Goal: Task Accomplishment & Management: Manage account settings

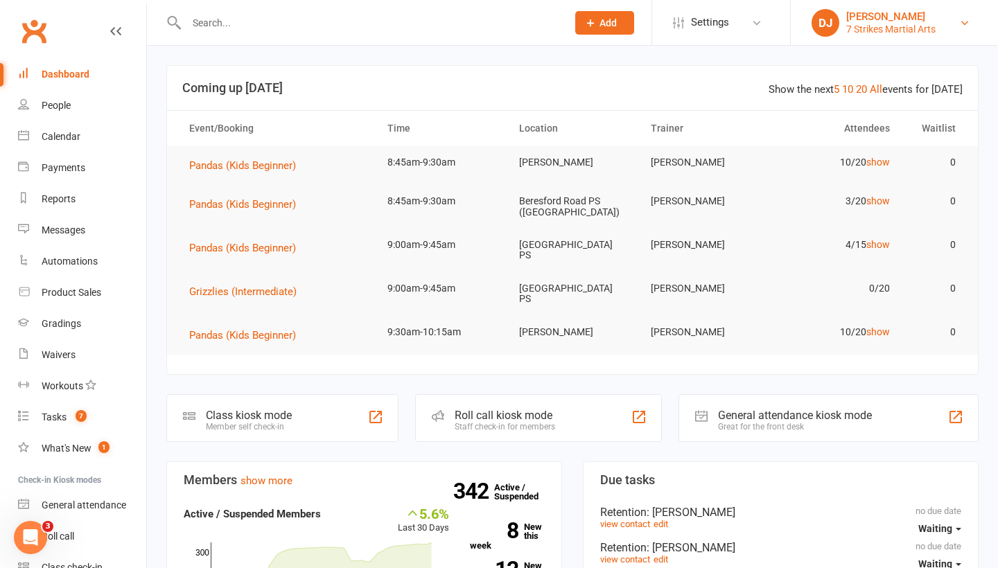
click at [955, 33] on link "DJ Daniel Jancek 7 Strikes Martial Arts" at bounding box center [895, 23] width 166 height 28
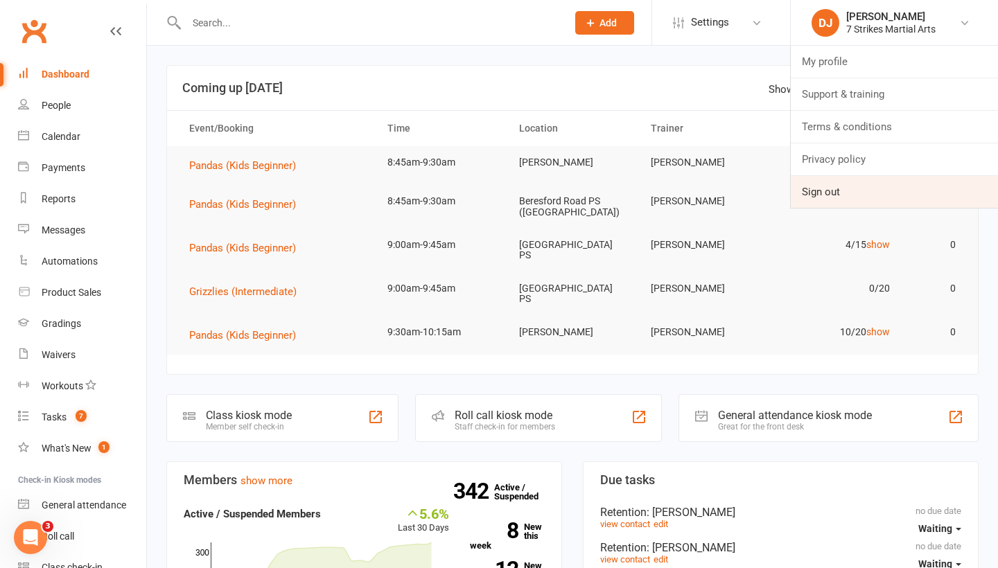
click at [856, 198] on link "Sign out" at bounding box center [894, 192] width 207 height 32
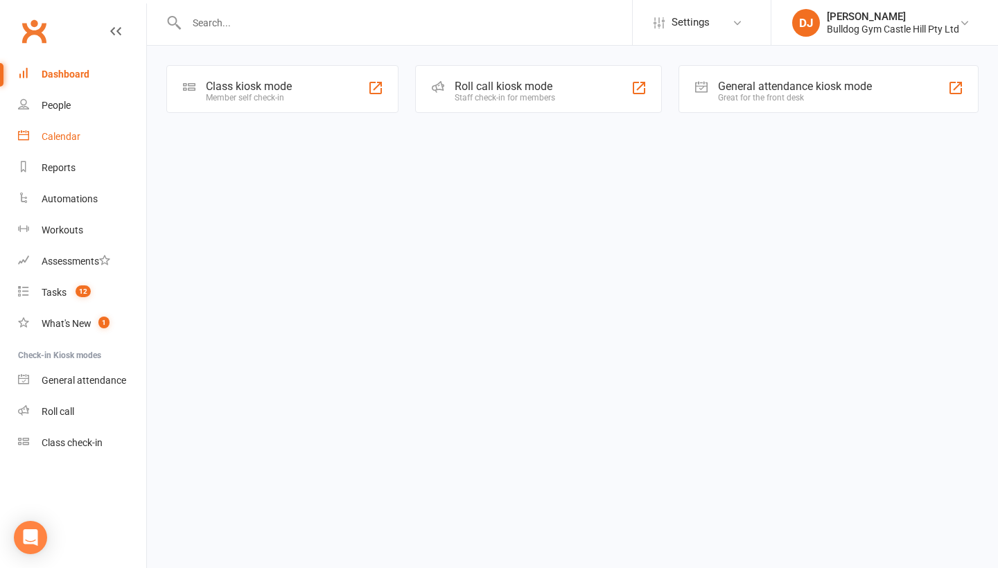
click at [94, 134] on link "Calendar" at bounding box center [82, 136] width 128 height 31
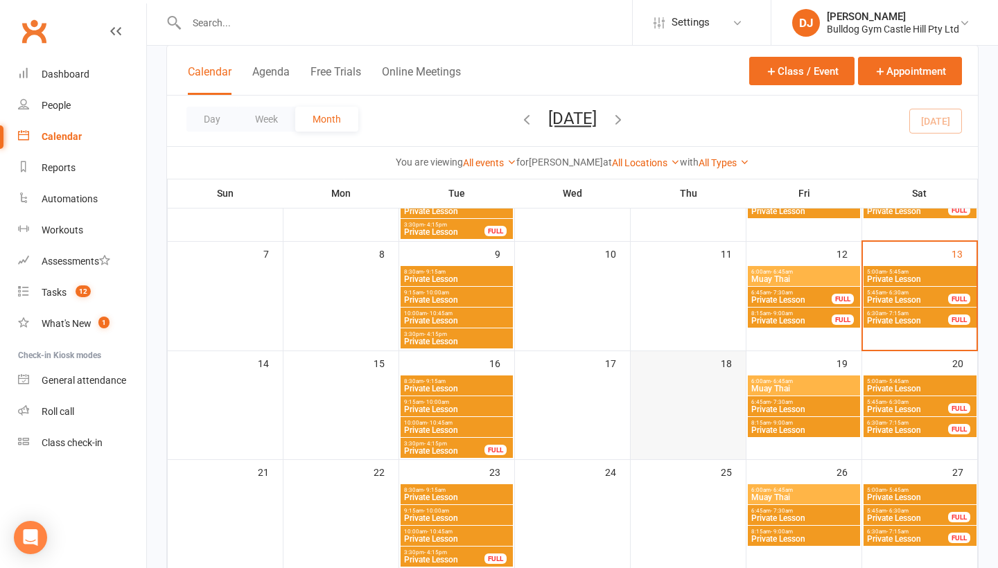
scroll to position [169, 0]
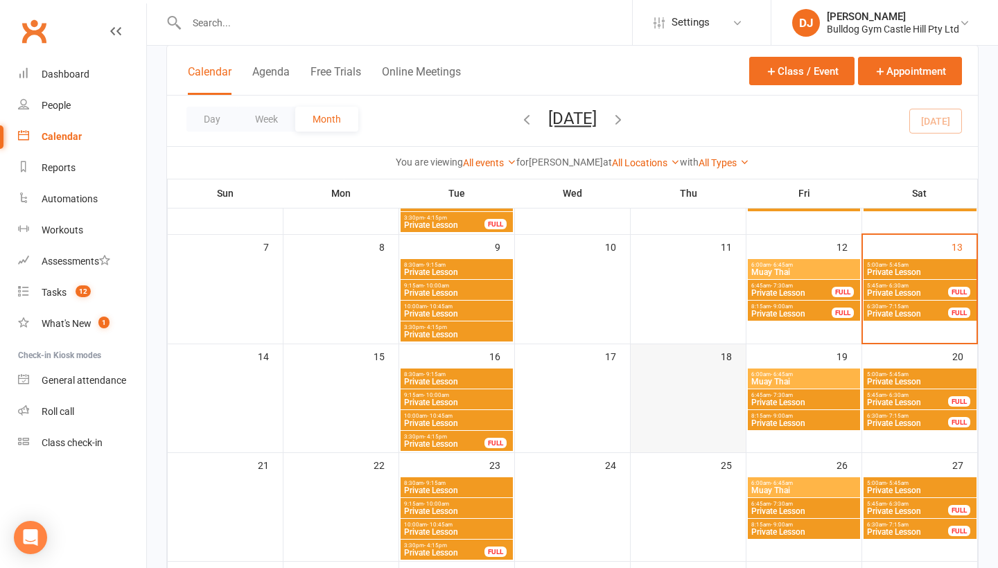
click at [672, 403] on div at bounding box center [688, 410] width 112 height 83
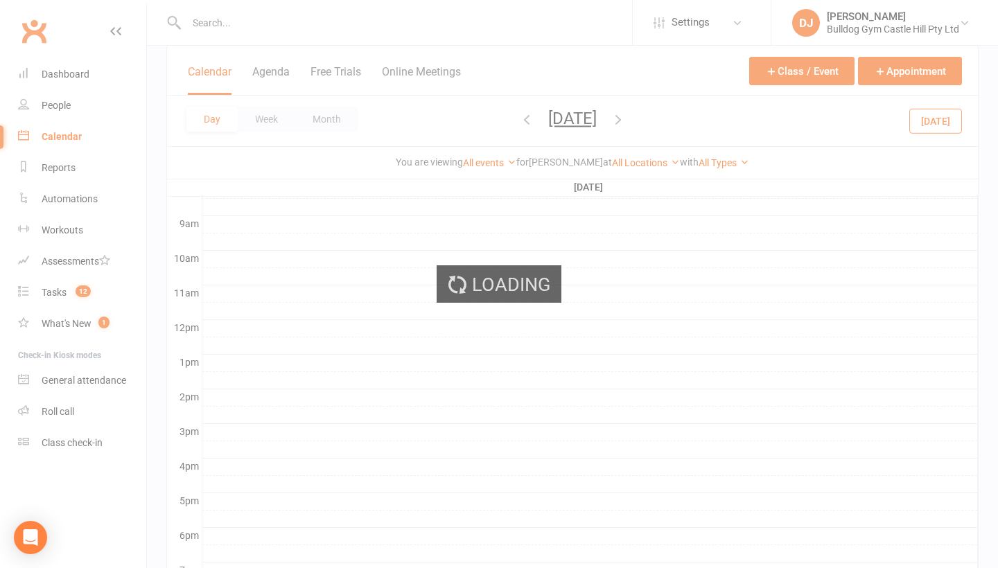
scroll to position [0, 0]
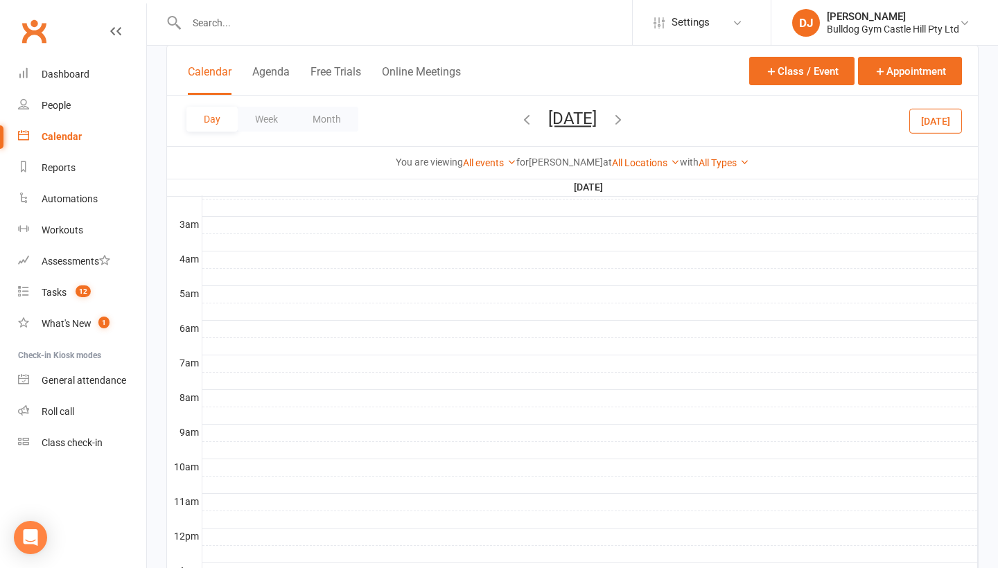
click at [519, 122] on icon "button" at bounding box center [526, 119] width 15 height 15
click at [67, 90] on link "People" at bounding box center [82, 105] width 128 height 31
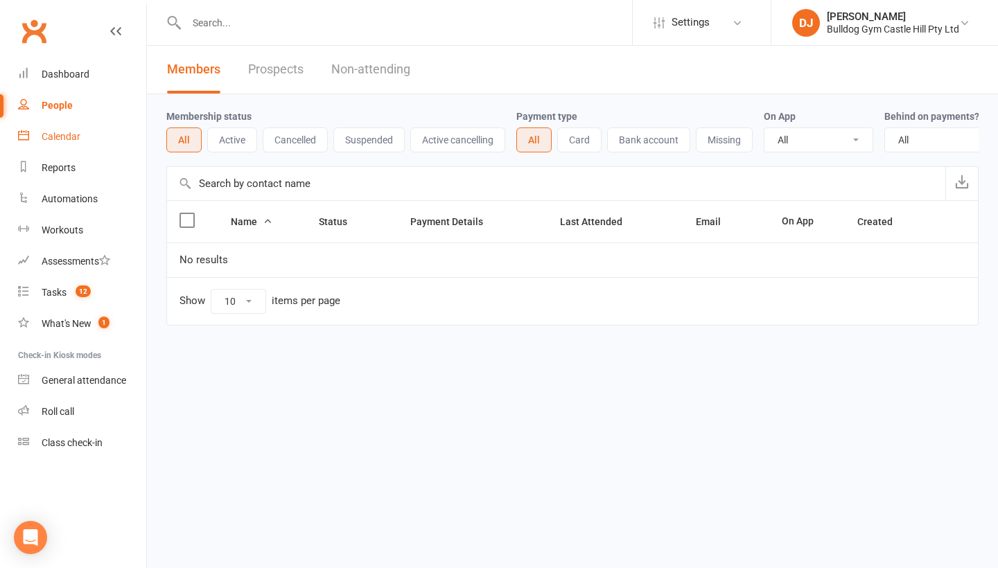
click at [82, 149] on link "Calendar" at bounding box center [82, 136] width 128 height 31
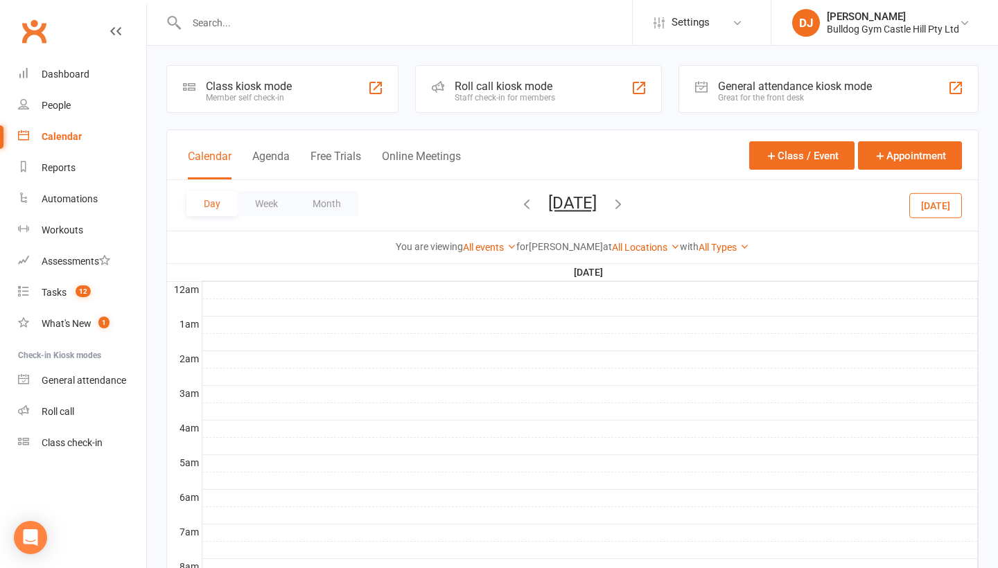
click at [351, 216] on div "Day Week Month Wednesday, Sep 17, 2025 September 2025 Sun Mon Tue Wed Thu Fri S…" at bounding box center [572, 205] width 811 height 51
click at [342, 216] on div "Day Week Month Wednesday, Sep 17, 2025 September 2025 Sun Mon Tue Wed Thu Fri S…" at bounding box center [572, 205] width 811 height 51
click at [329, 205] on button "Month" at bounding box center [326, 203] width 63 height 25
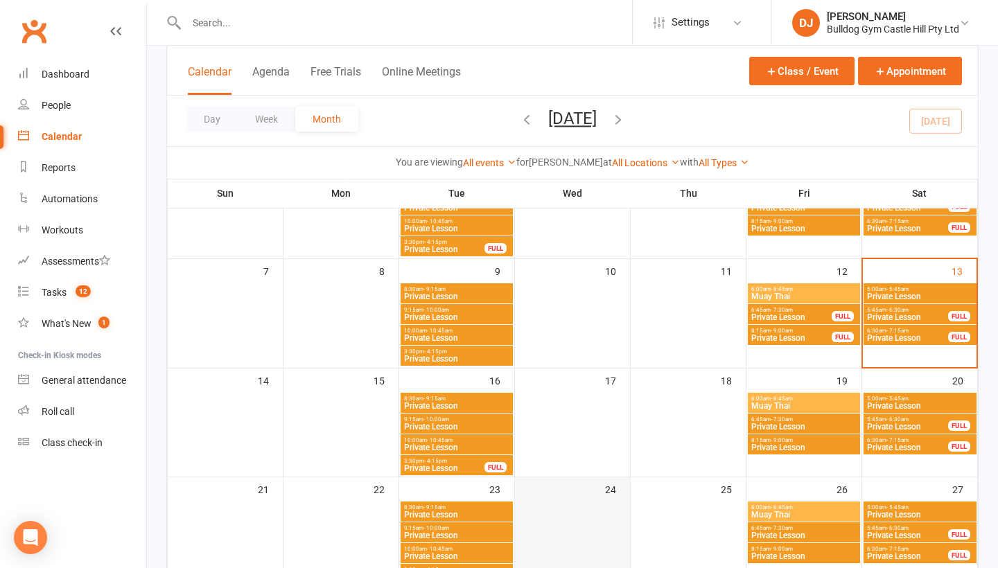
scroll to position [146, 0]
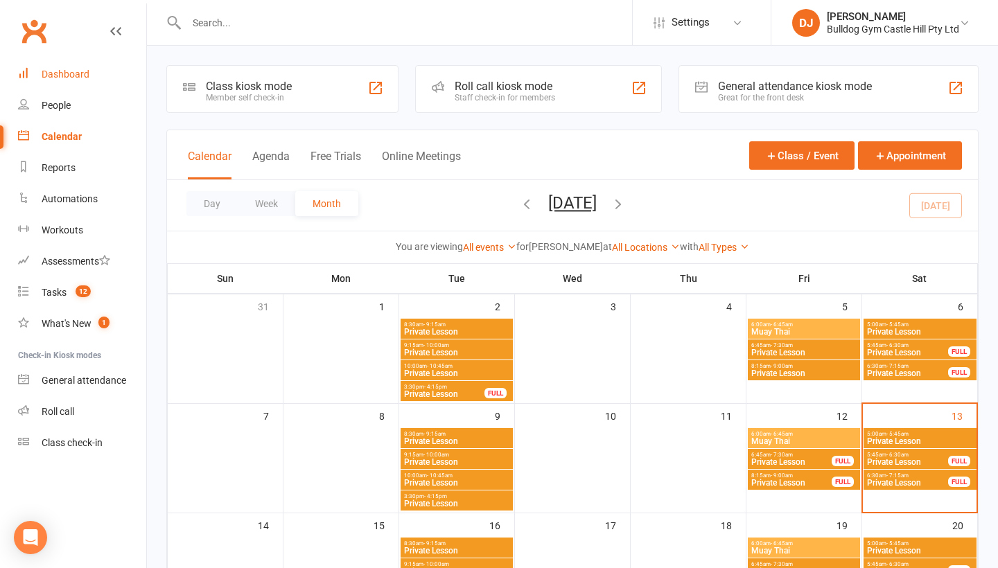
click at [116, 77] on link "Dashboard" at bounding box center [82, 74] width 128 height 31
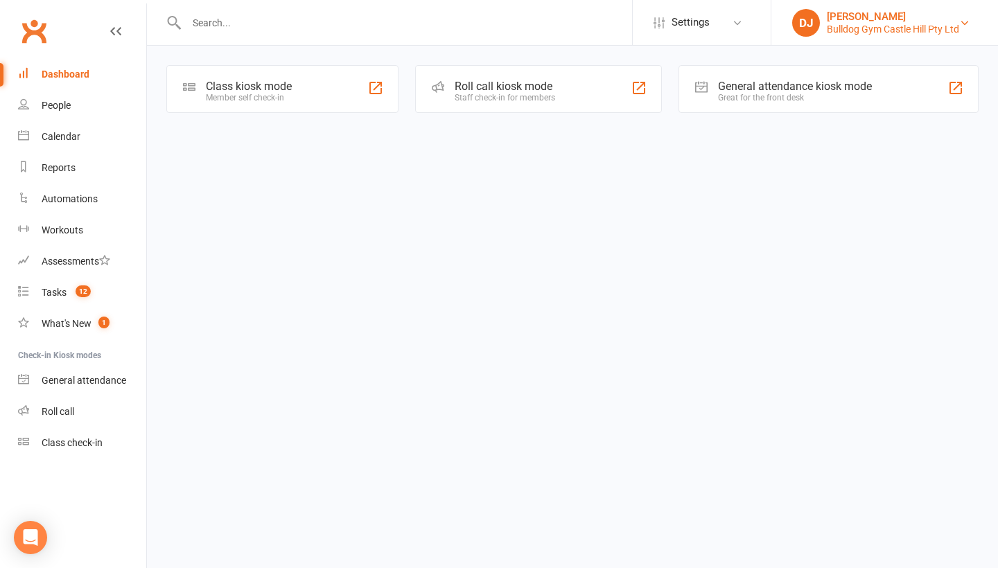
click at [963, 28] on link "DJ Daniel Jancek Bulldog Gym Castle Hill Pty Ltd" at bounding box center [884, 23] width 185 height 28
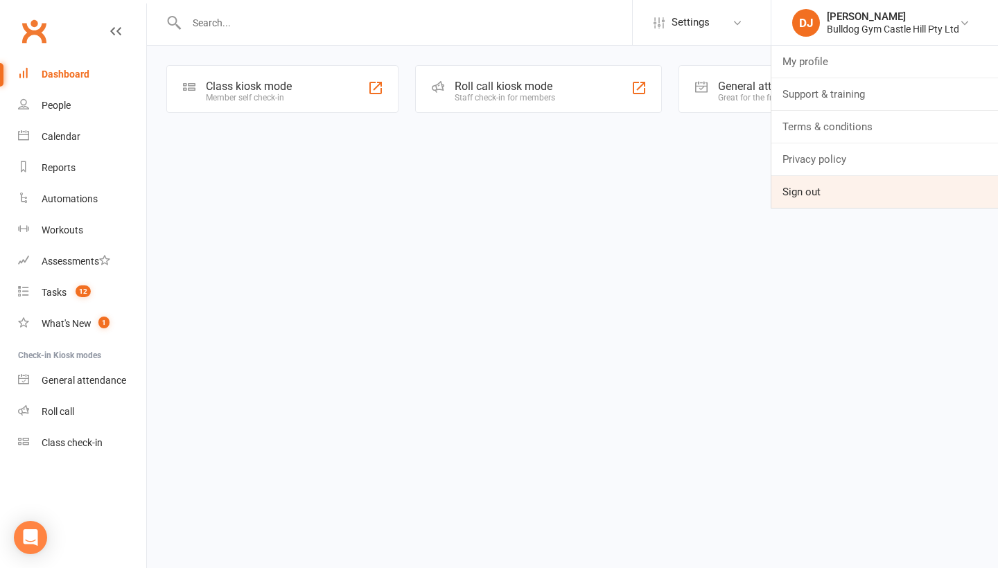
click at [863, 198] on link "Sign out" at bounding box center [885, 192] width 227 height 32
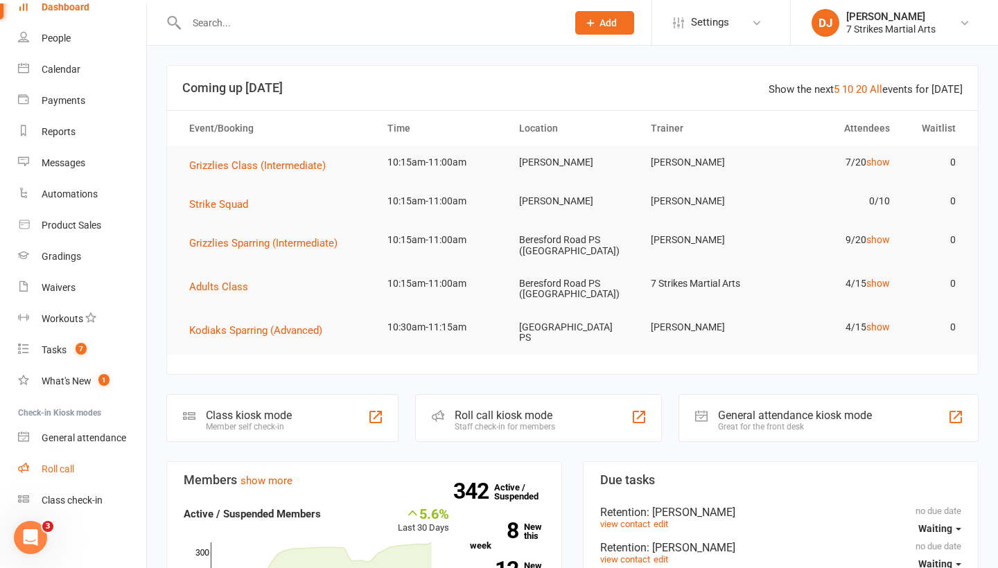
scroll to position [67, 0]
click at [96, 509] on link "Class check-in" at bounding box center [82, 500] width 128 height 31
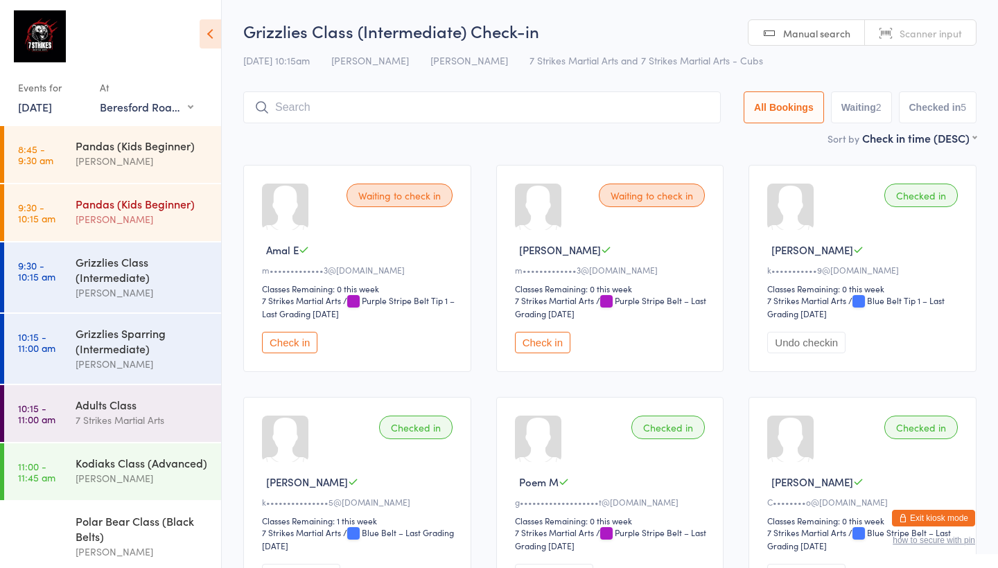
click at [168, 220] on div "Sarah Pasfield" at bounding box center [143, 219] width 134 height 16
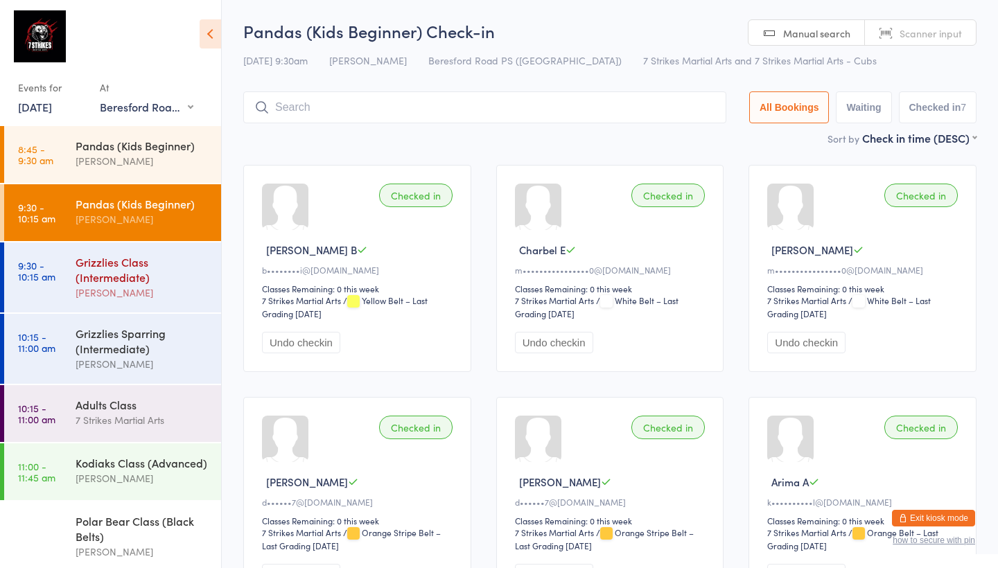
click at [130, 280] on div "Grizzlies Class (Intermediate)" at bounding box center [143, 269] width 134 height 31
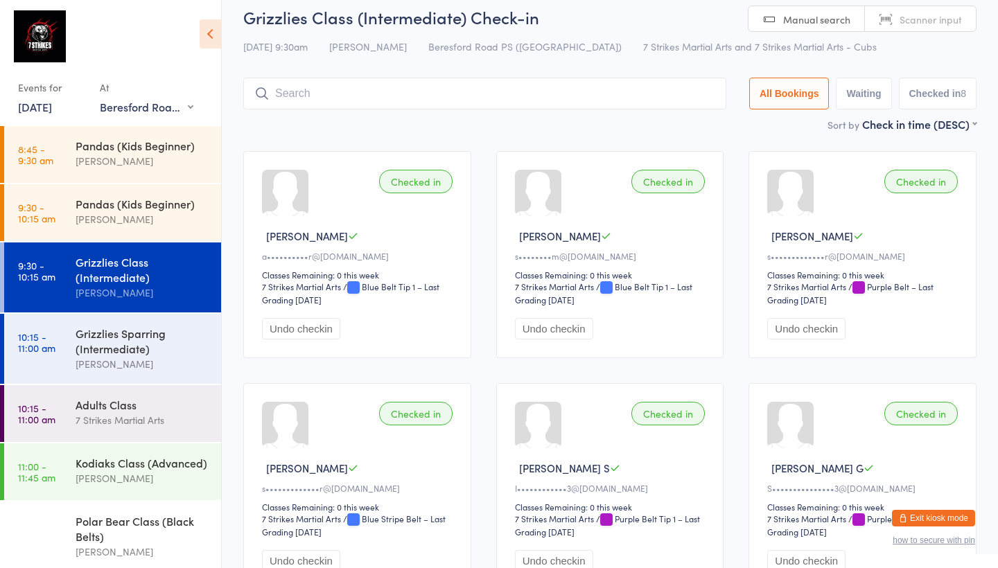
scroll to position [21, 0]
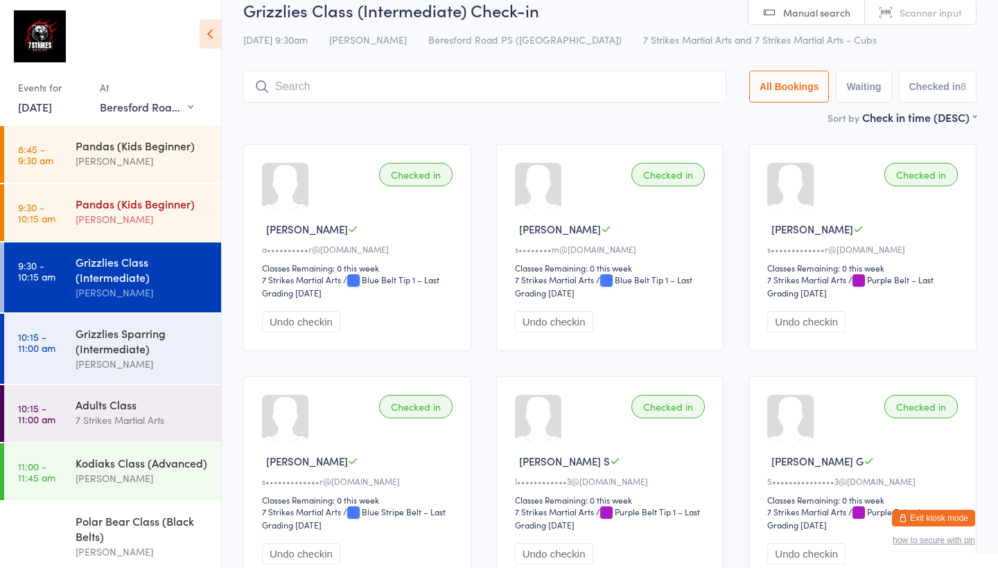
click at [173, 225] on div "Sarah Pasfield" at bounding box center [143, 219] width 134 height 16
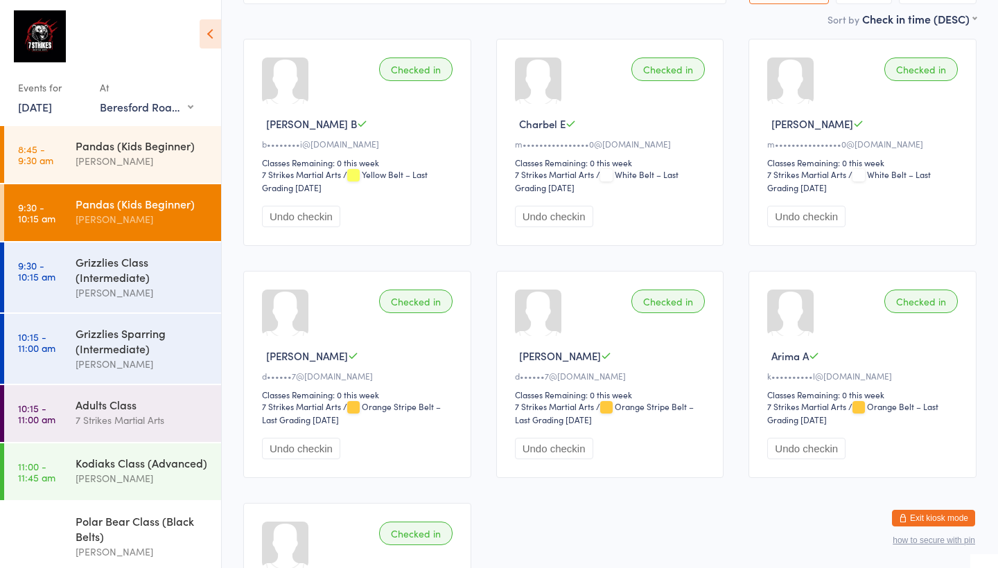
scroll to position [119, 0]
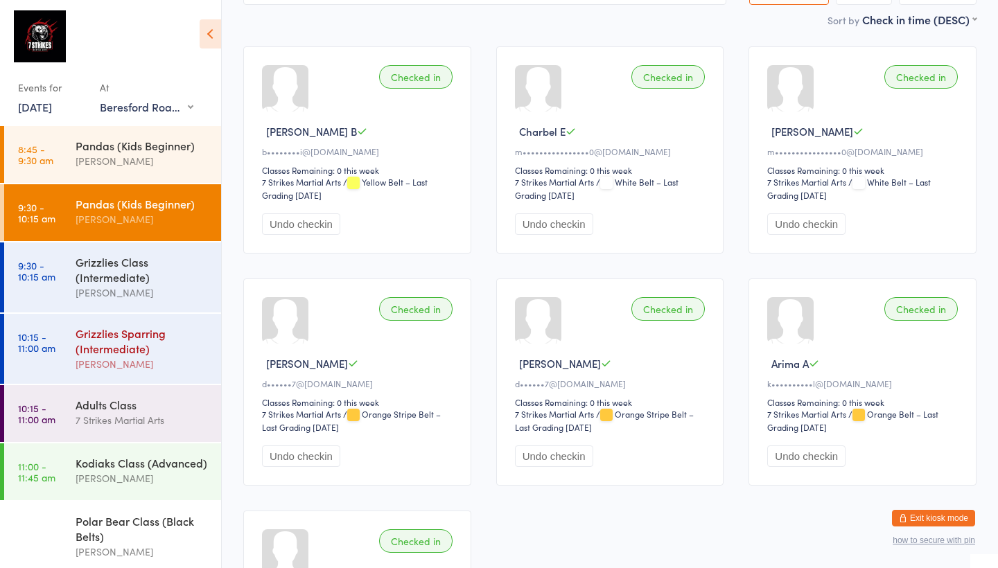
click at [147, 338] on div "Grizzlies Sparring (Intermediate)" at bounding box center [143, 341] width 134 height 31
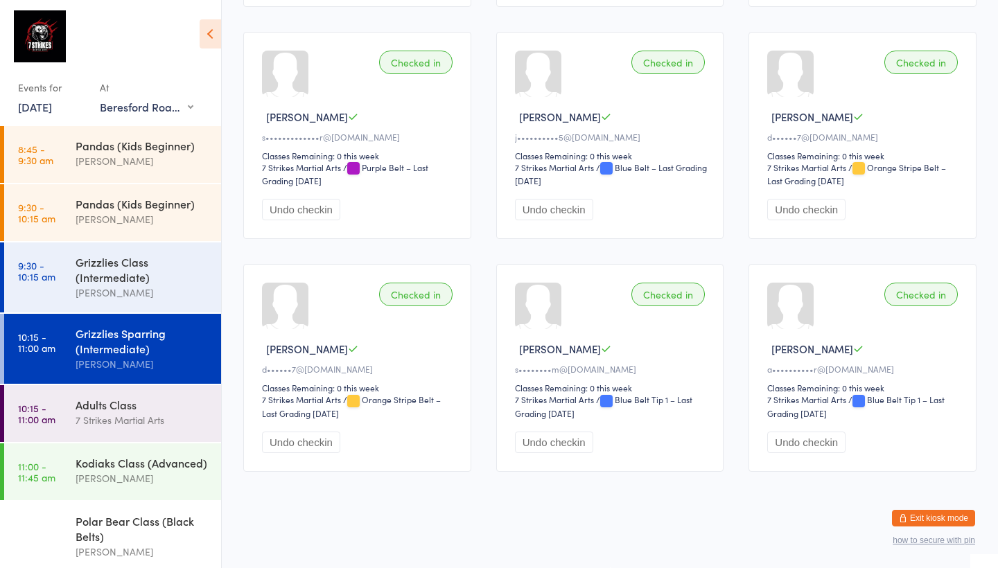
scroll to position [376, 0]
click at [132, 425] on div "7 Strikes Martial Arts" at bounding box center [143, 420] width 134 height 16
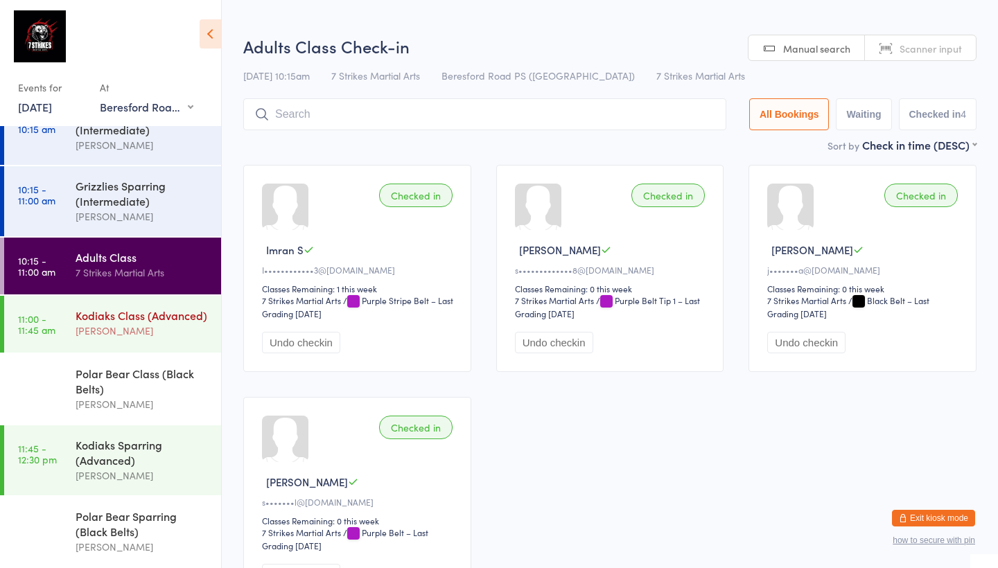
scroll to position [148, 0]
click at [150, 327] on div "[PERSON_NAME]" at bounding box center [143, 331] width 134 height 16
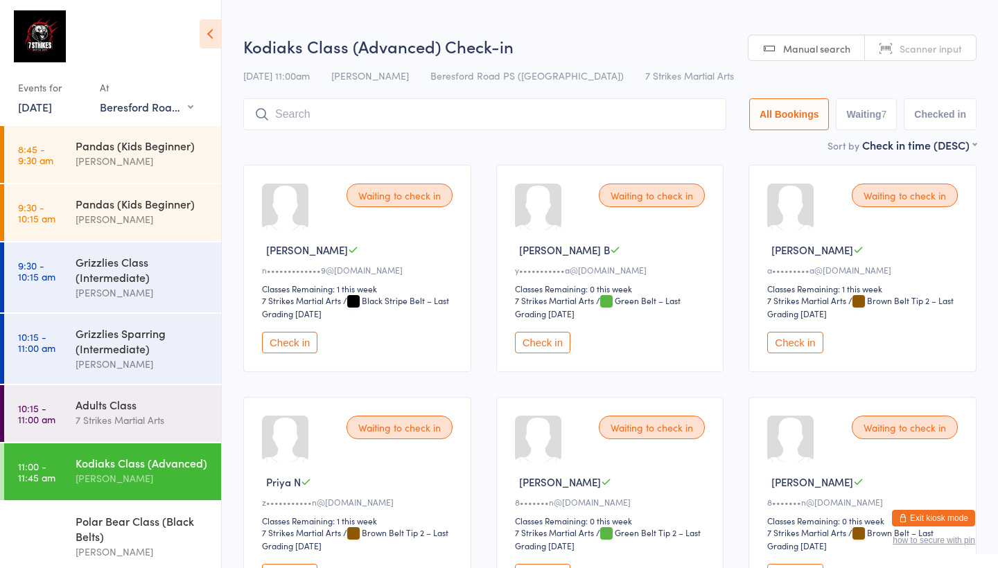
select select "4"
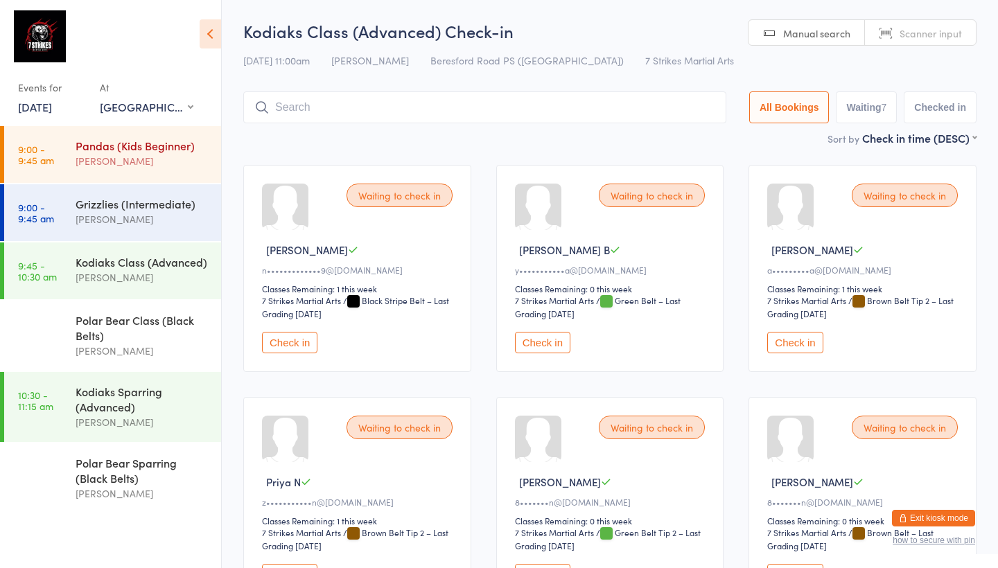
click at [150, 153] on div "Pandas (Kids Beginner)" at bounding box center [143, 145] width 134 height 15
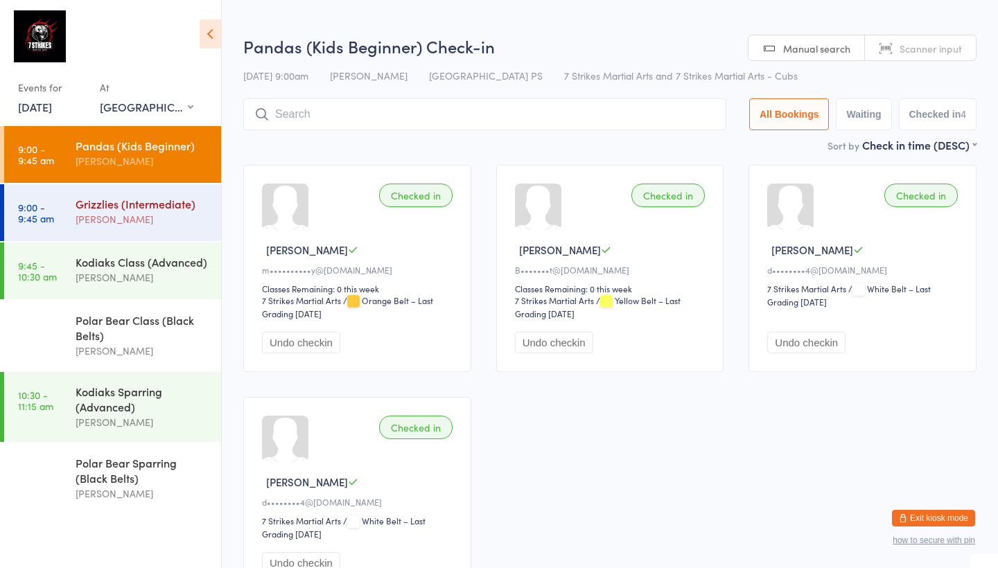
click at [146, 220] on div "[PERSON_NAME]" at bounding box center [143, 219] width 134 height 16
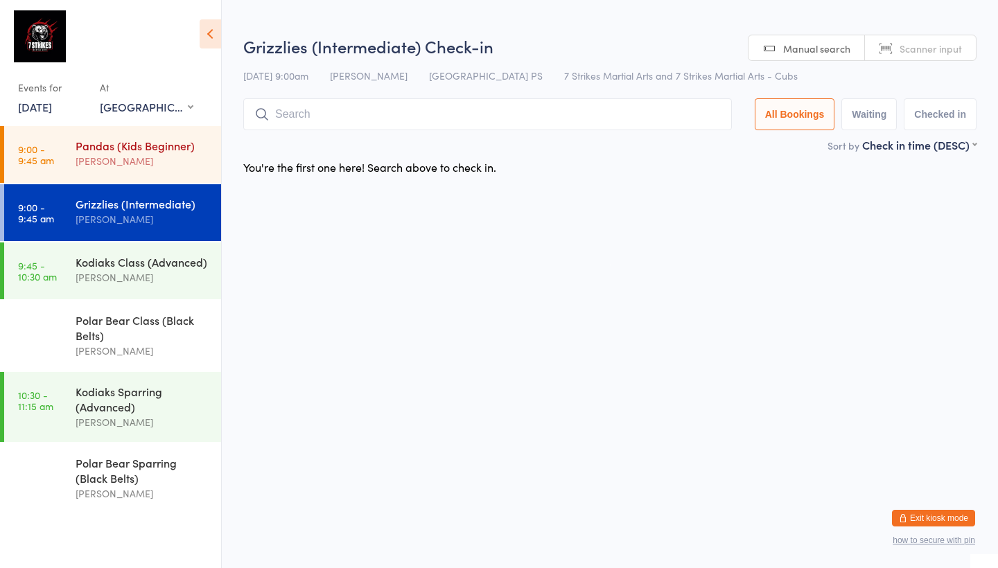
click at [137, 153] on div "Pandas (Kids Beginner)" at bounding box center [143, 145] width 134 height 15
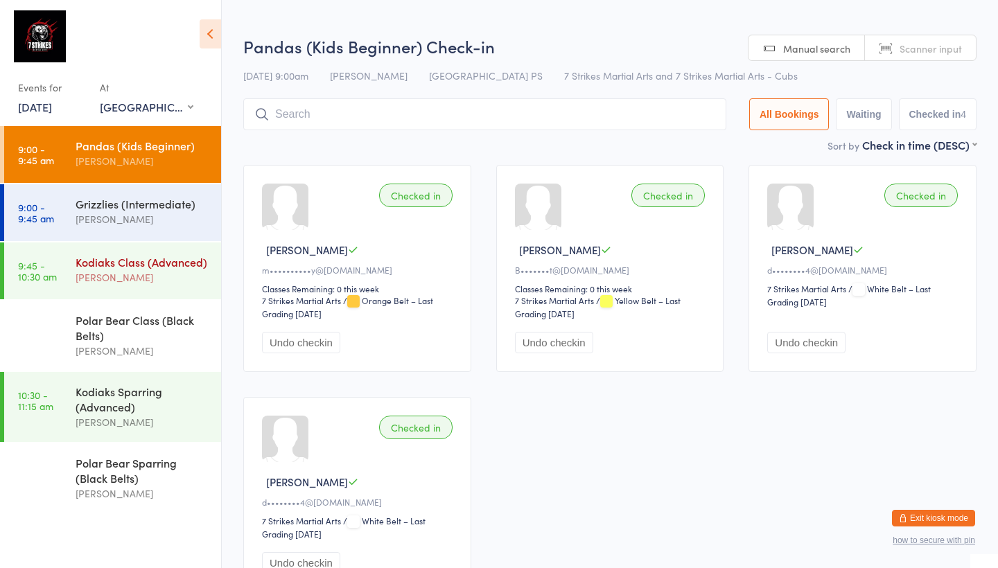
click at [132, 267] on div "Kodiaks Class (Advanced)" at bounding box center [143, 261] width 134 height 15
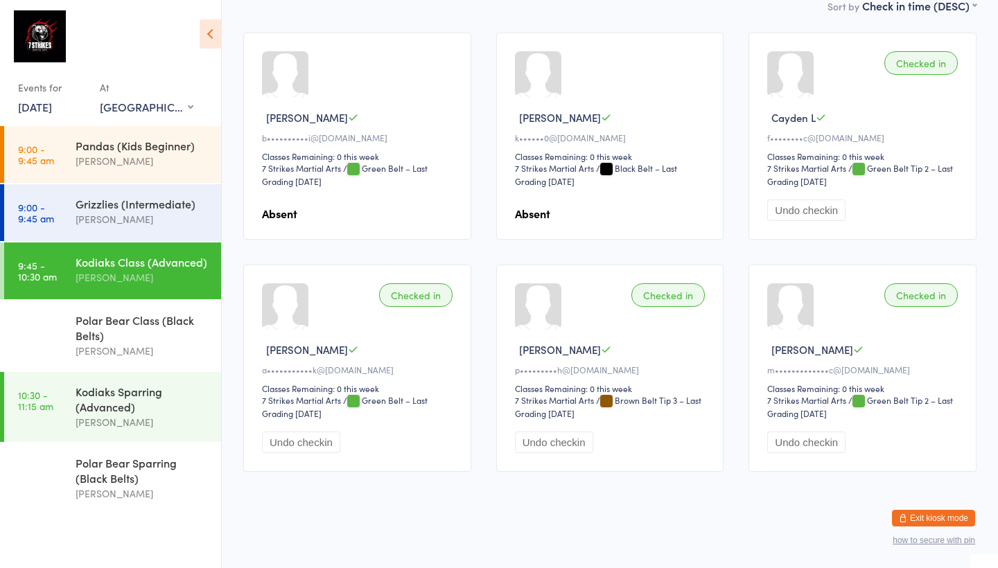
scroll to position [143, 0]
click at [165, 347] on div "[PERSON_NAME]" at bounding box center [143, 351] width 134 height 16
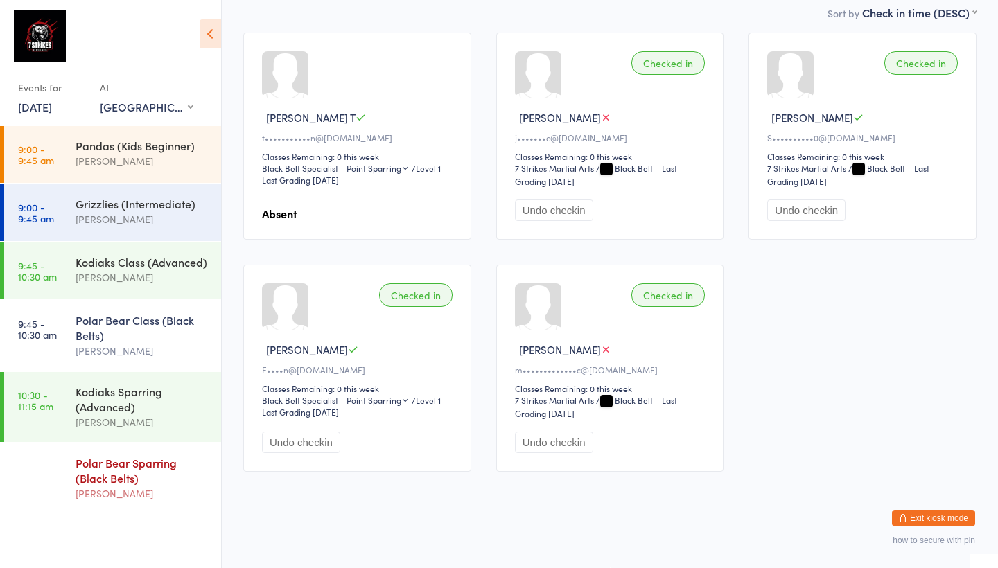
scroll to position [166, 0]
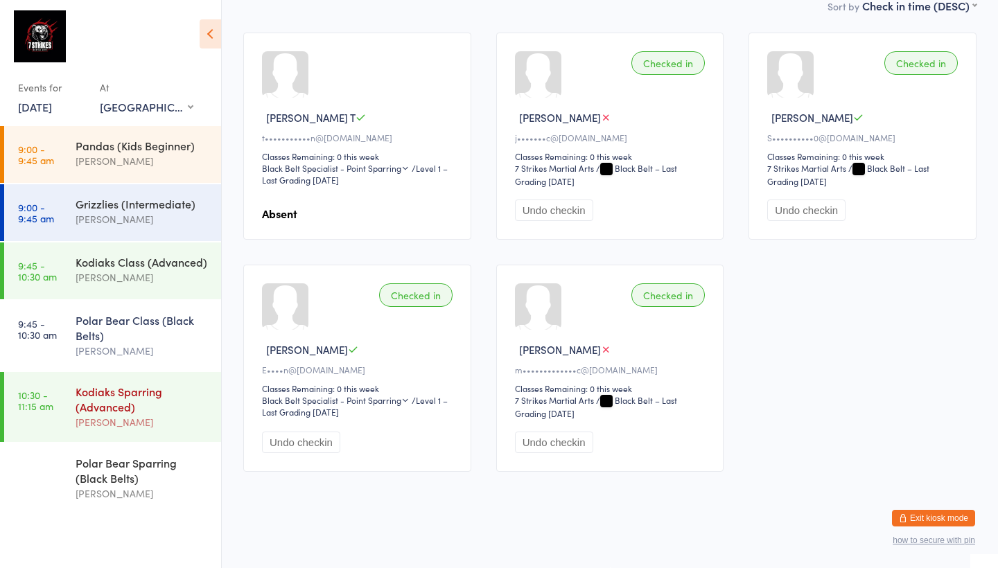
click at [140, 410] on div "Kodiaks Sparring (Advanced)" at bounding box center [143, 399] width 134 height 31
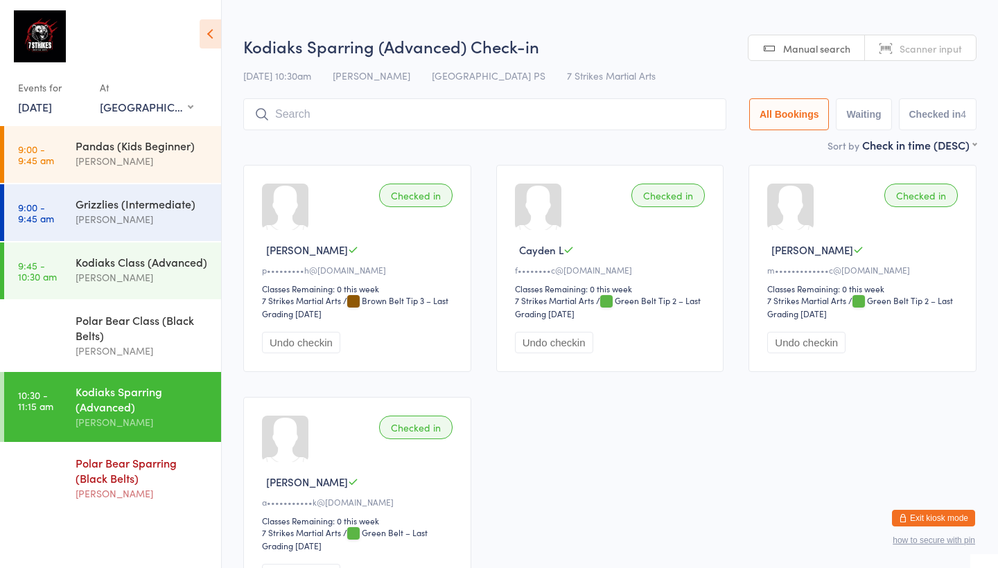
click at [134, 453] on div "Polar Bear Sparring (Black Belts) Isaac Matos" at bounding box center [149, 479] width 146 height 70
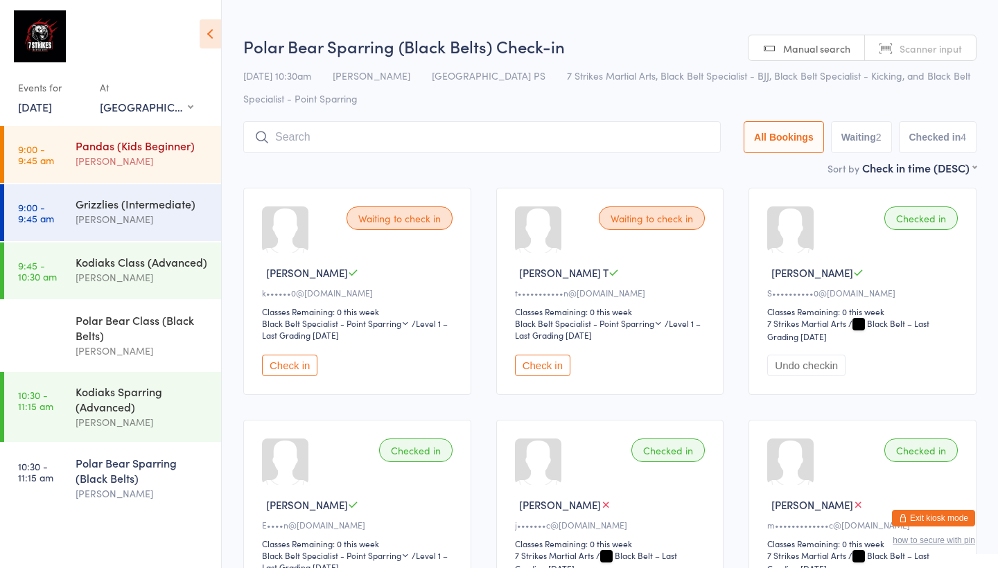
click at [150, 147] on div "Pandas (Kids Beginner)" at bounding box center [143, 145] width 134 height 15
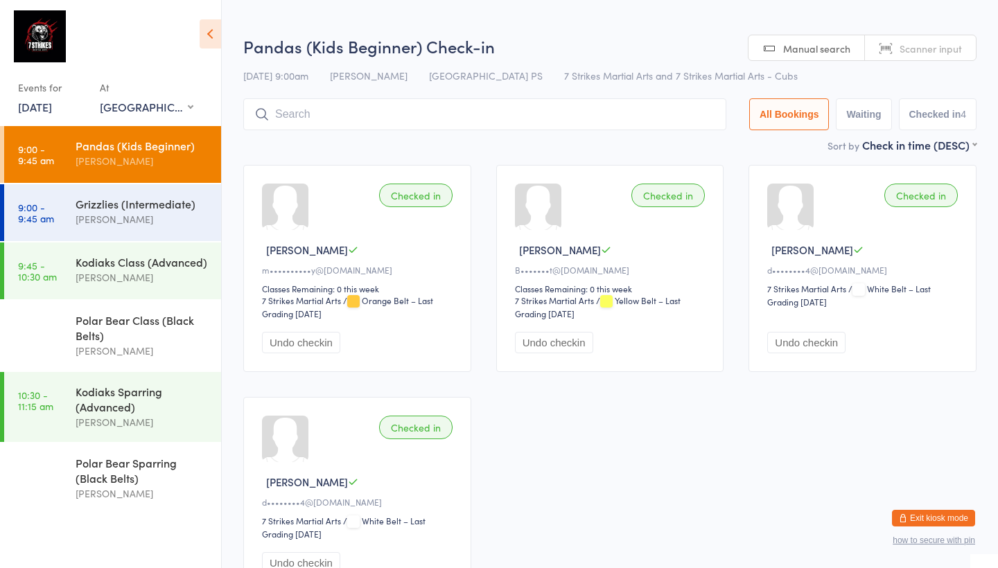
click at [208, 28] on icon at bounding box center [210, 33] width 21 height 29
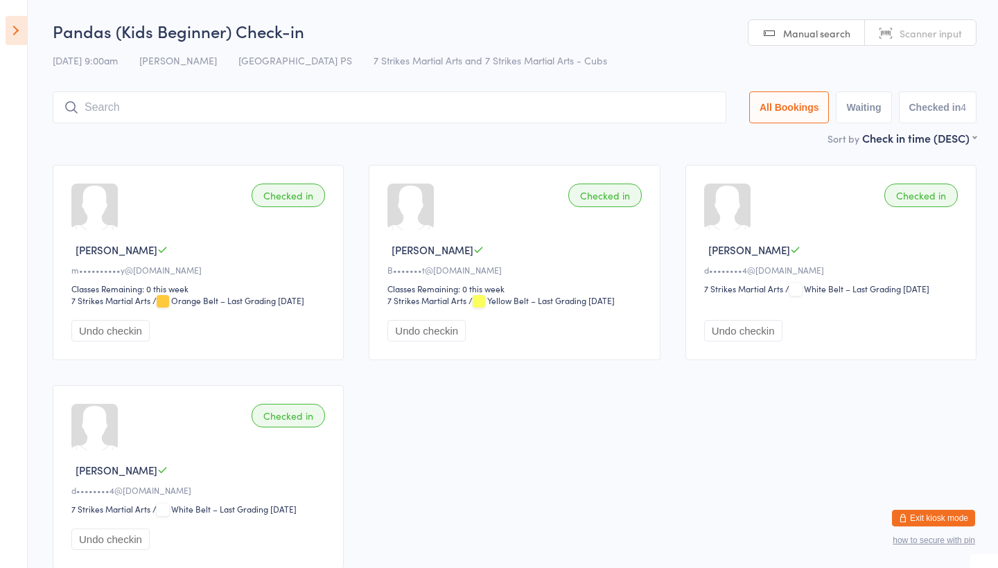
click at [29, 44] on ui-view "Pandas (Kids Beginner) Check-in 13 Sep 9:00am Isaac Matos Epping Heights PS 7 S…" at bounding box center [499, 300] width 998 height 562
click at [25, 40] on icon at bounding box center [16, 30] width 21 height 29
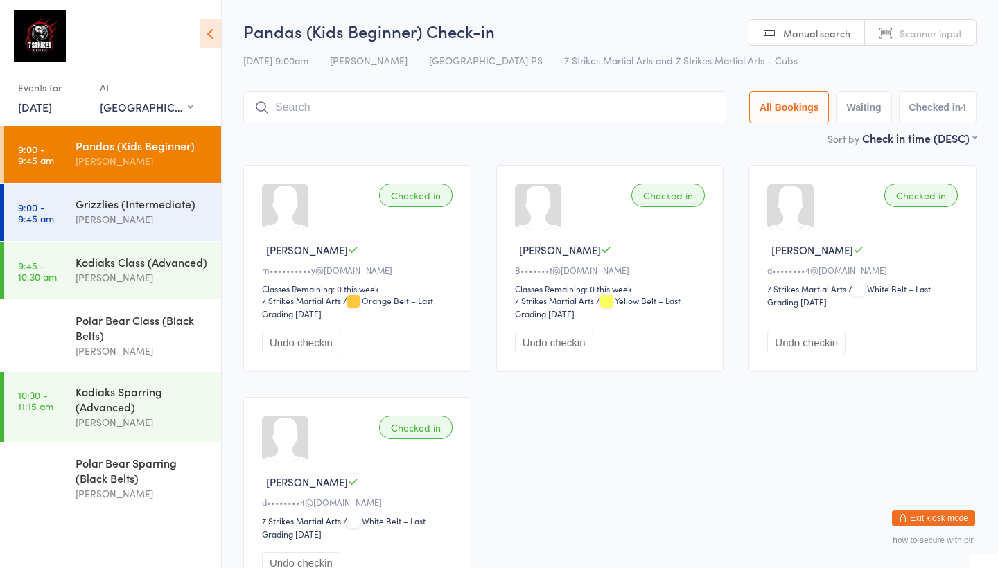
click at [945, 519] on button "Exit kiosk mode" at bounding box center [933, 518] width 83 height 17
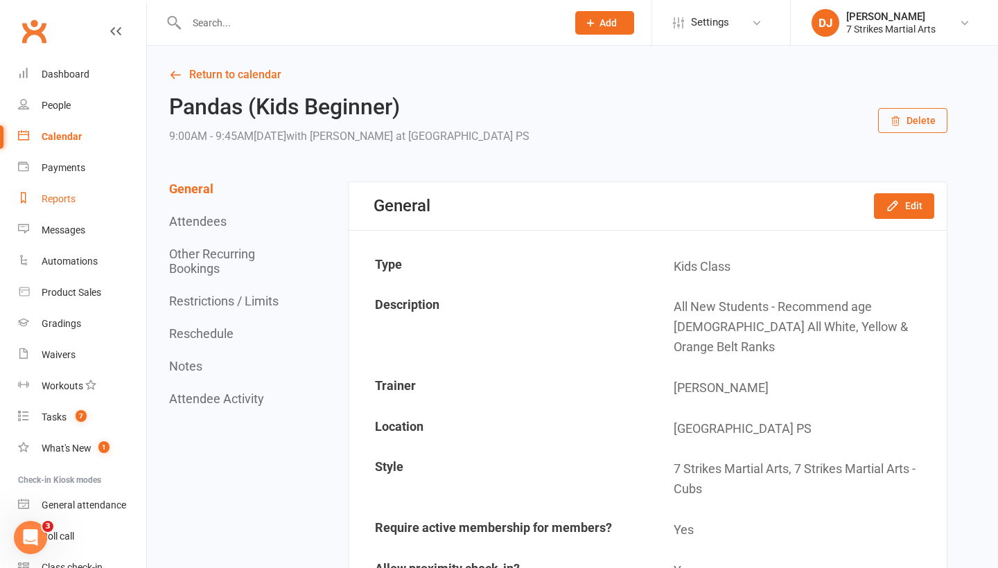
click at [89, 204] on link "Reports" at bounding box center [82, 199] width 128 height 31
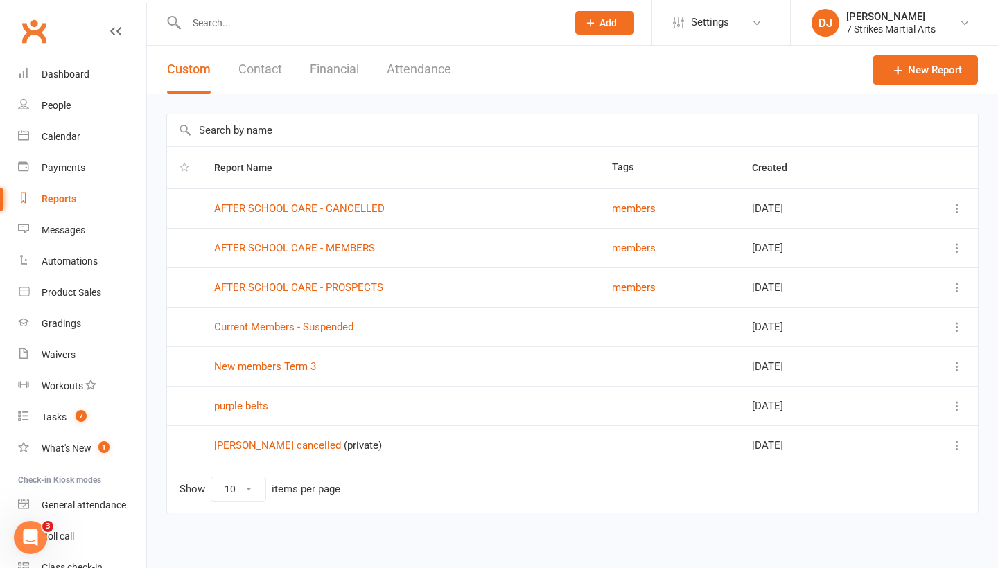
click at [426, 67] on button "Attendance" at bounding box center [419, 70] width 64 height 48
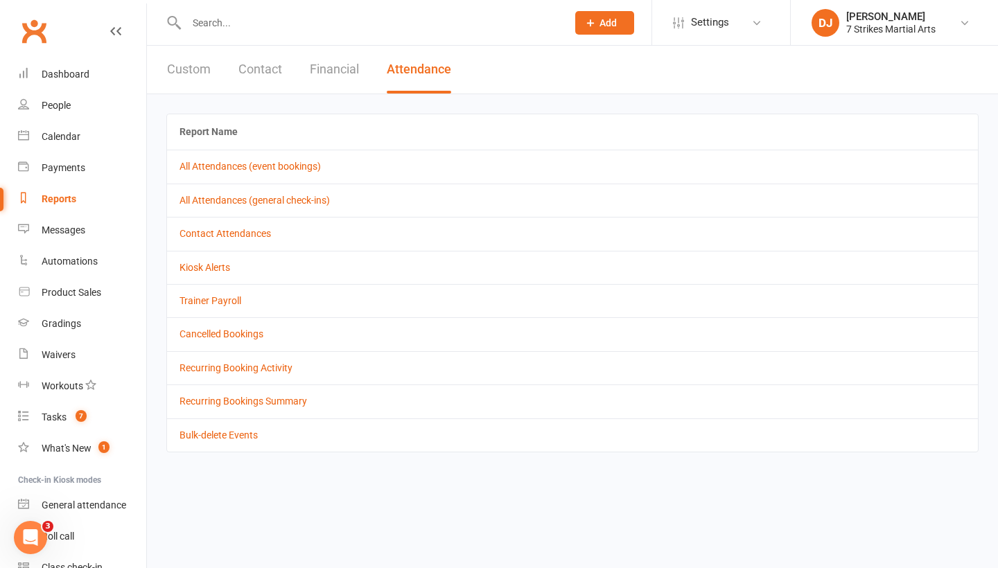
click at [259, 18] on input "text" at bounding box center [369, 22] width 375 height 19
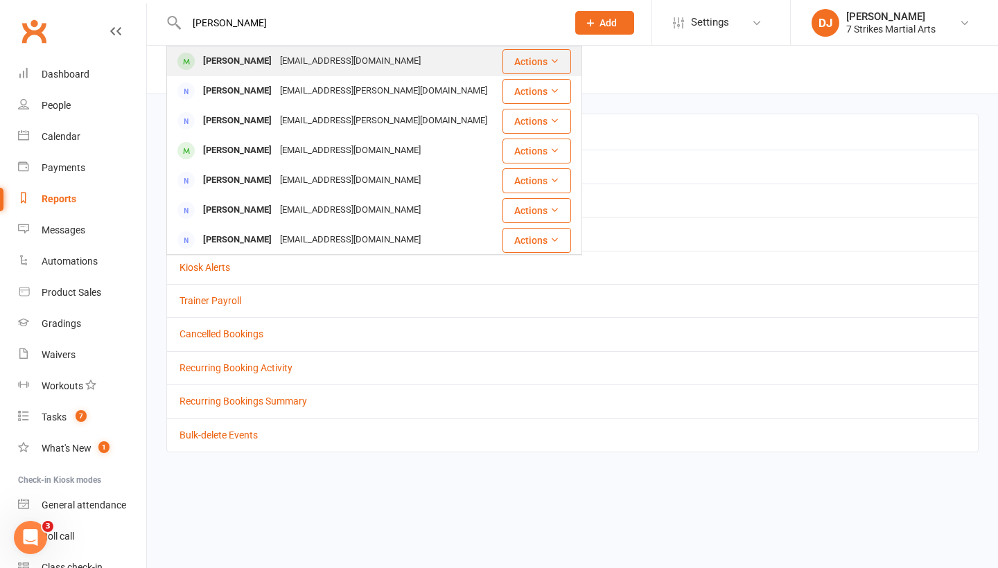
type input "[PERSON_NAME]"
click at [342, 62] on div "[EMAIL_ADDRESS][DOMAIN_NAME]" at bounding box center [350, 61] width 149 height 20
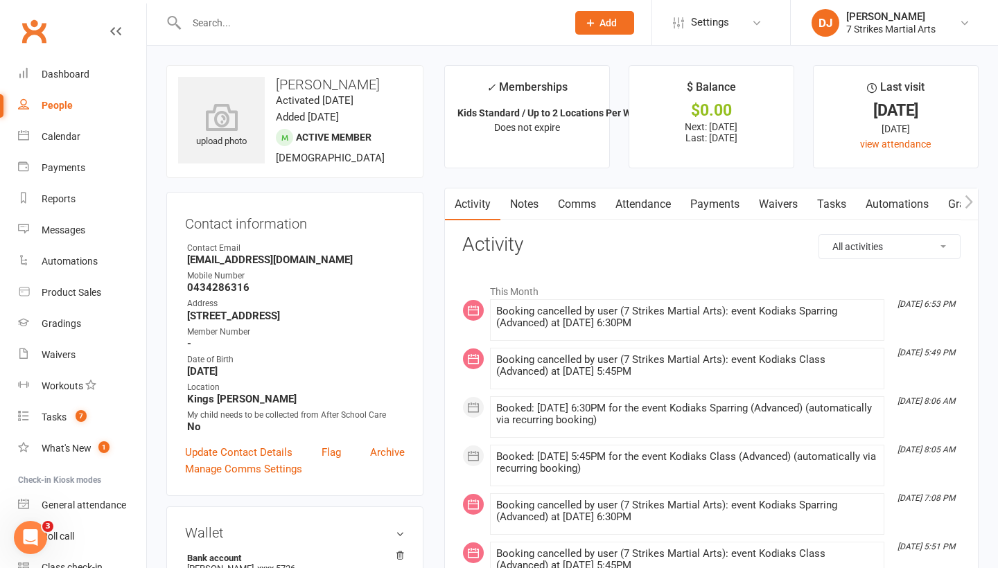
click at [654, 207] on link "Attendance" at bounding box center [643, 205] width 75 height 32
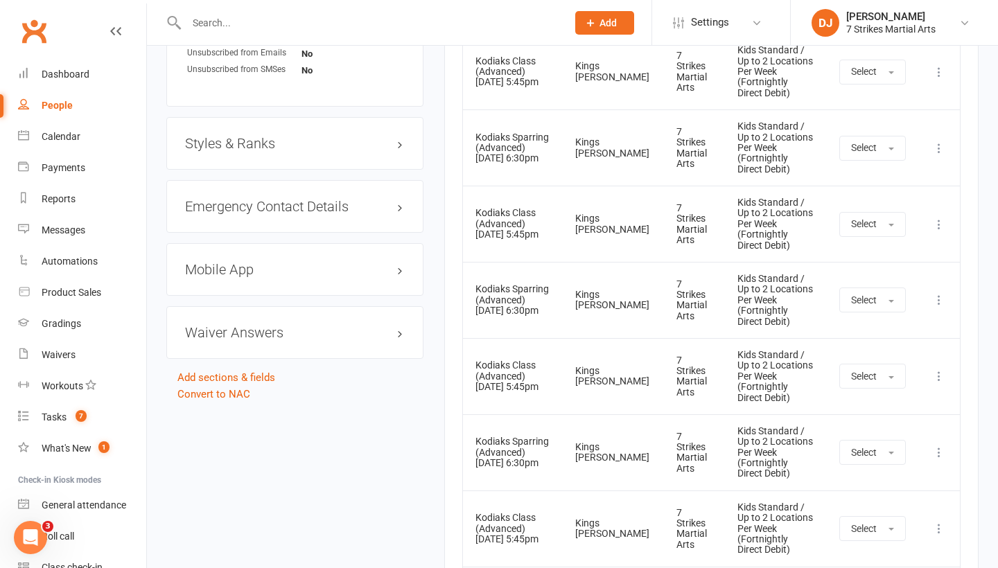
scroll to position [1095, 0]
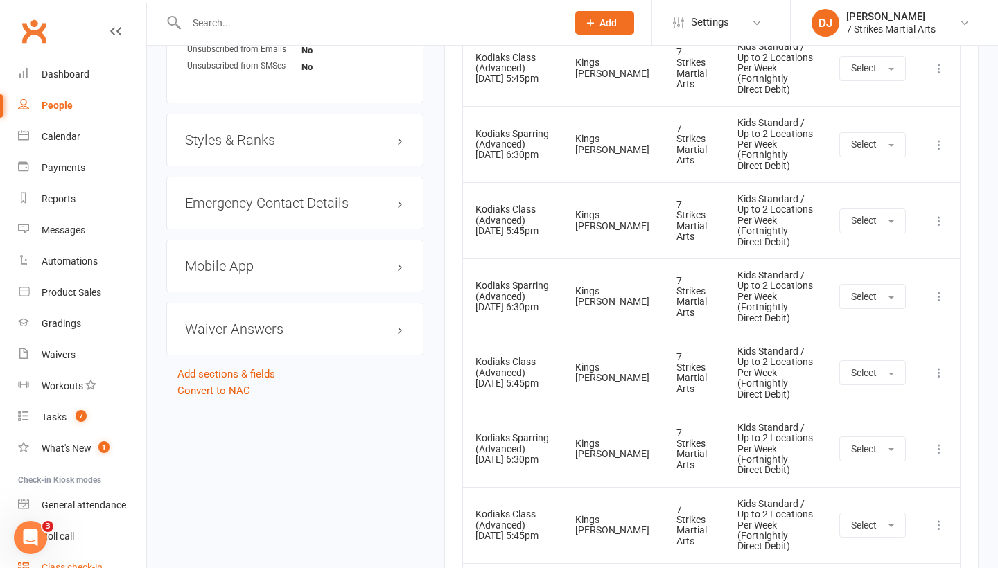
click at [92, 560] on link "Class check-in" at bounding box center [82, 568] width 128 height 31
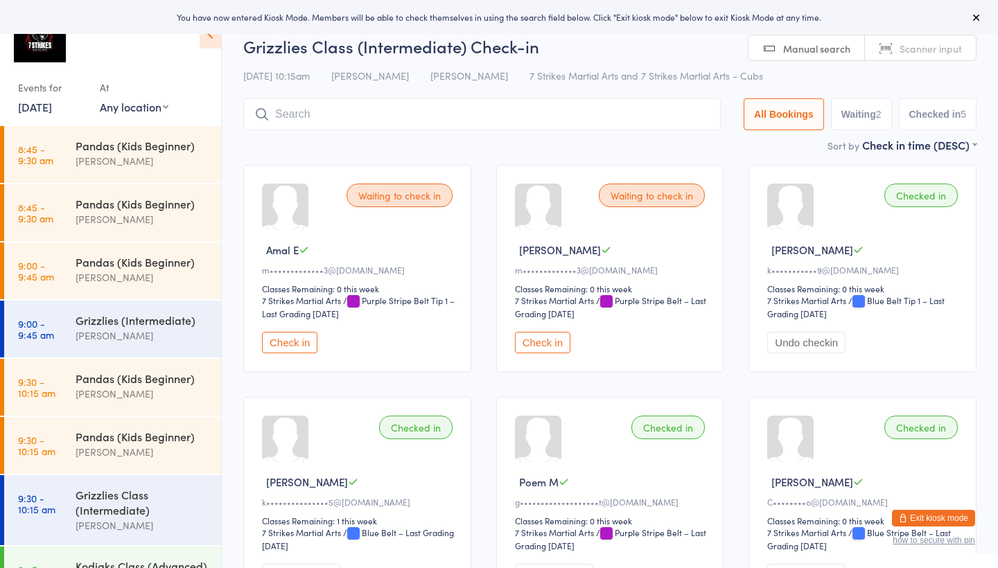
click at [927, 523] on button "Exit kiosk mode" at bounding box center [933, 518] width 83 height 17
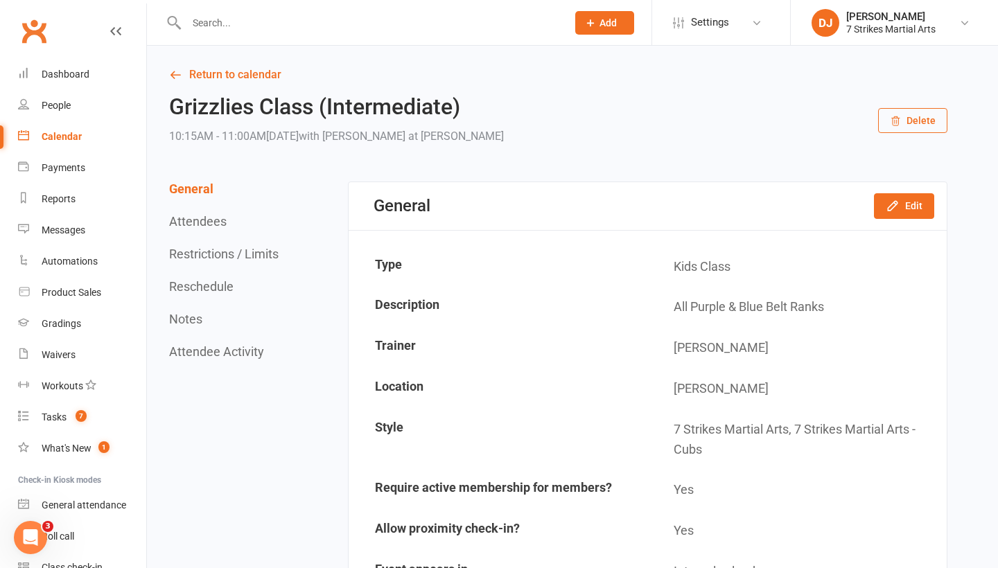
click at [419, 34] on div at bounding box center [361, 22] width 391 height 45
click at [408, 31] on input "text" at bounding box center [369, 22] width 375 height 19
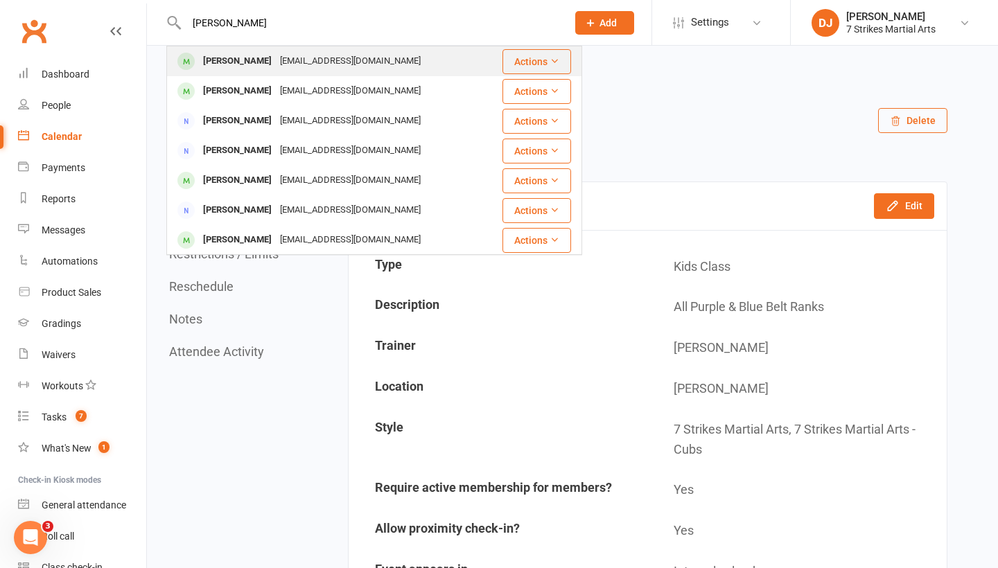
type input "Thomas phill"
click at [342, 60] on div "darrenandcorina@gmail.com" at bounding box center [350, 61] width 149 height 20
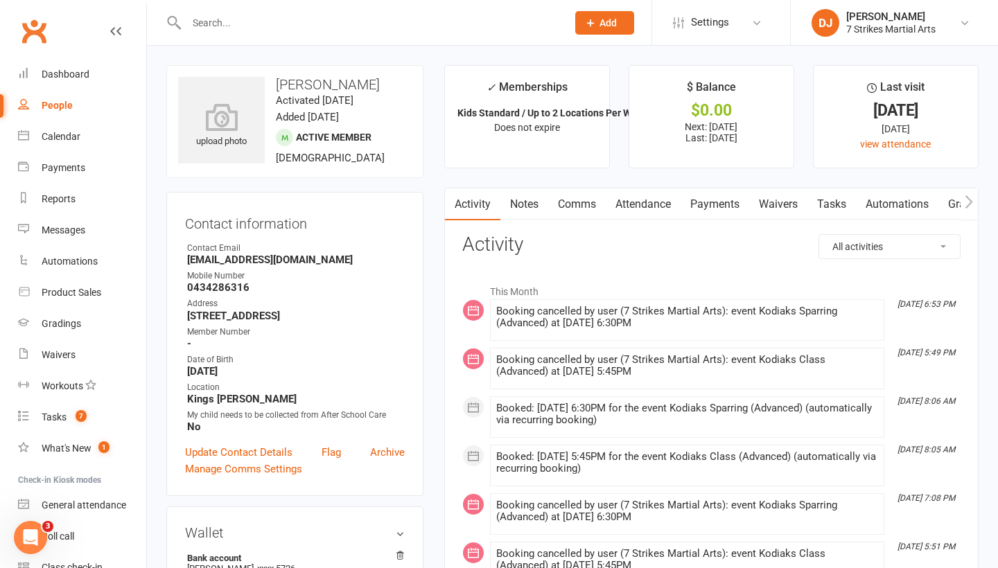
click at [647, 206] on link "Attendance" at bounding box center [643, 205] width 75 height 32
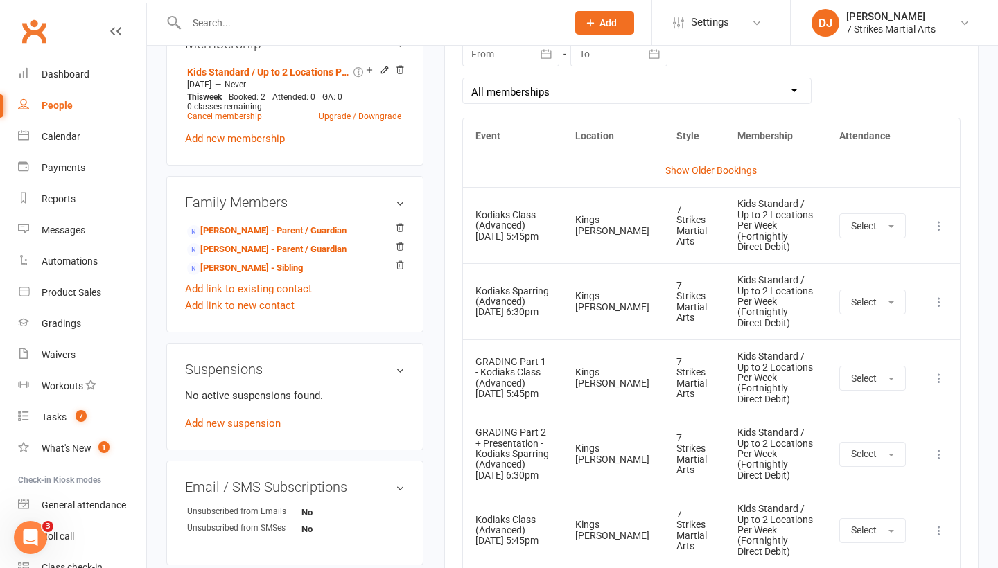
scroll to position [629, 0]
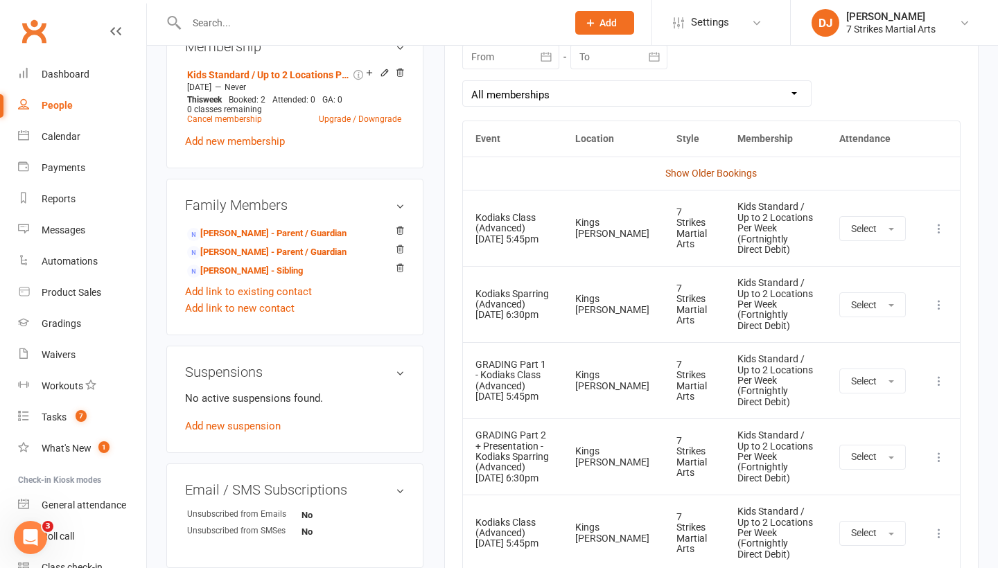
click at [721, 173] on link "Show Older Bookings" at bounding box center [712, 173] width 92 height 11
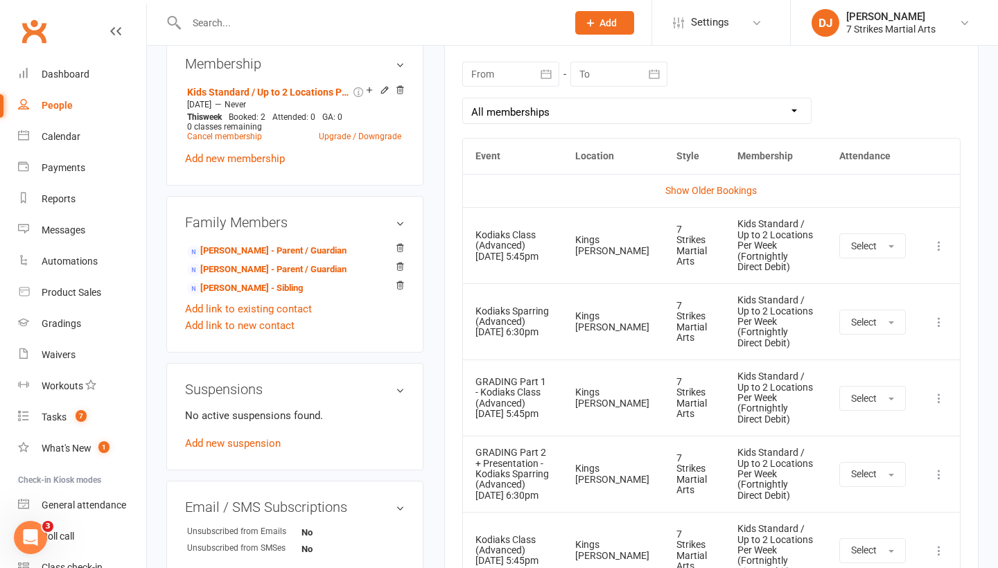
scroll to position [612, 0]
click at [735, 195] on td "Show Older Bookings" at bounding box center [711, 190] width 497 height 33
click at [733, 191] on link "Show Older Bookings" at bounding box center [712, 190] width 92 height 11
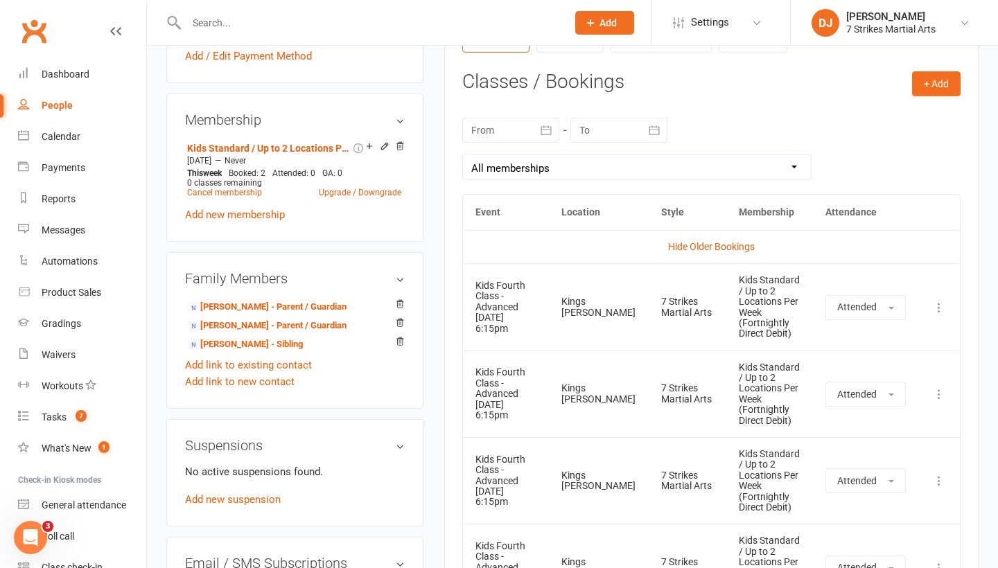
scroll to position [253, 0]
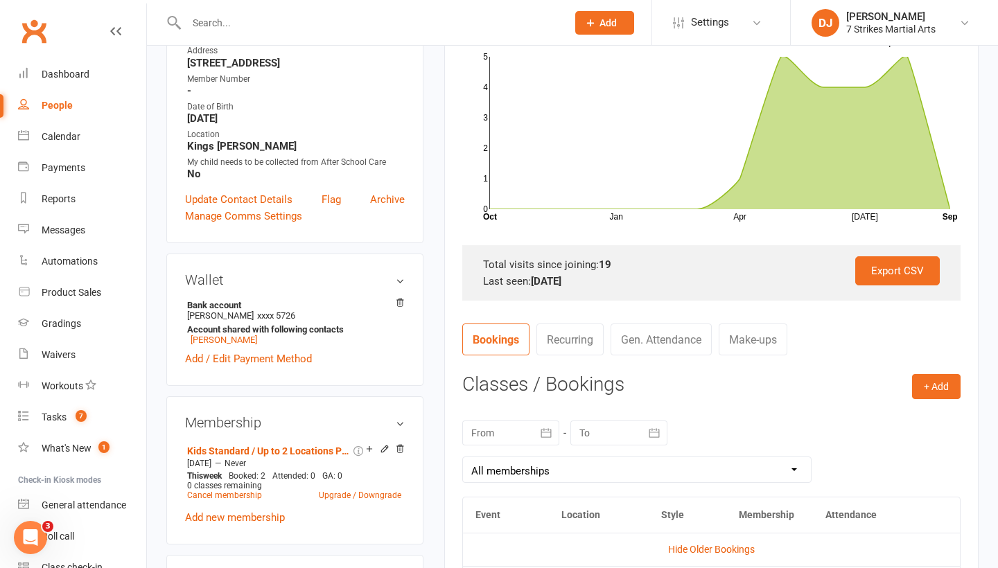
click at [381, 28] on input "text" at bounding box center [369, 22] width 375 height 19
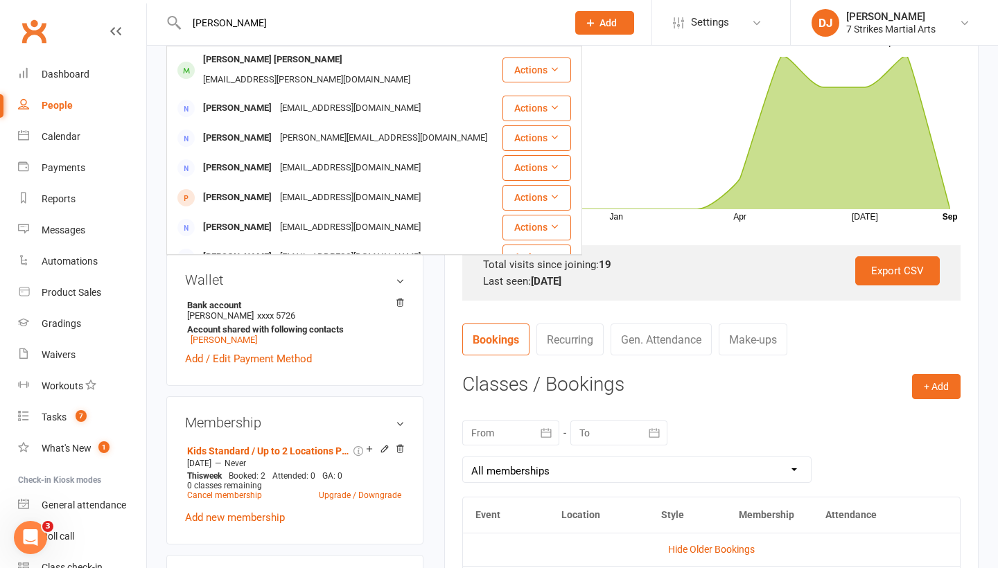
type input "Nash"
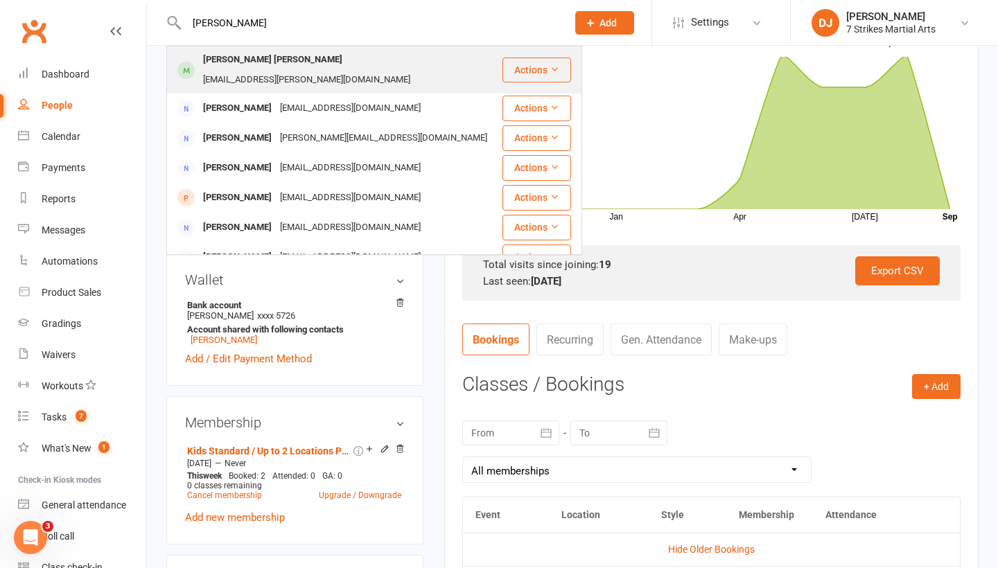
drag, startPoint x: 381, startPoint y: 28, endPoint x: 270, endPoint y: 66, distance: 117.1
click at [270, 66] on div "Nash Isaac Mamon" at bounding box center [273, 60] width 148 height 20
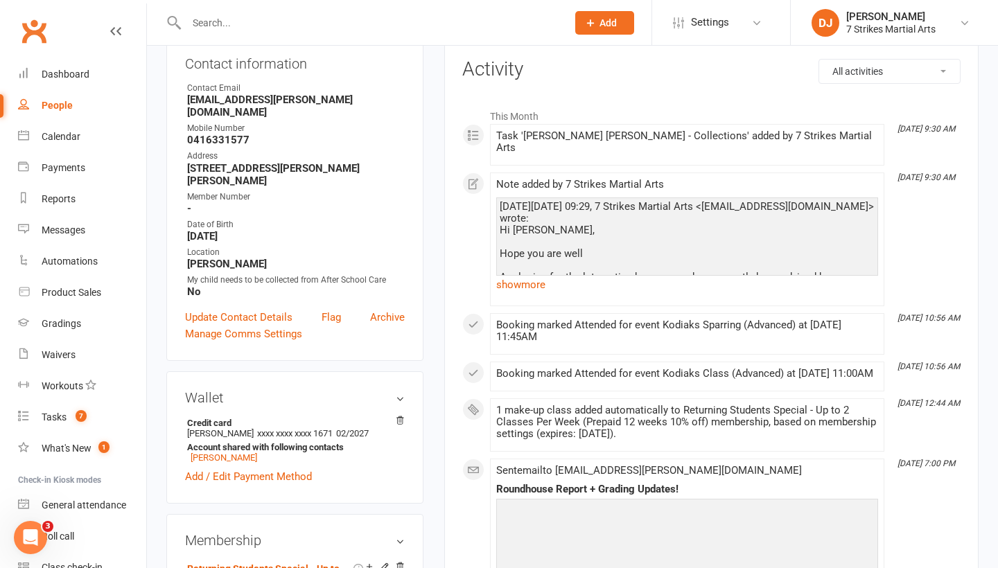
scroll to position [171, 0]
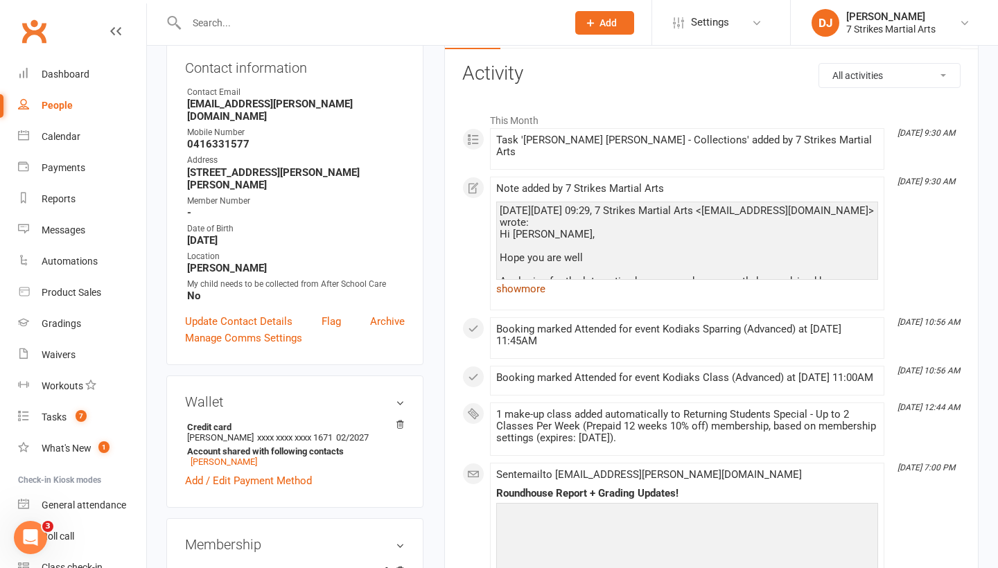
click at [545, 280] on link "show more" at bounding box center [687, 288] width 382 height 19
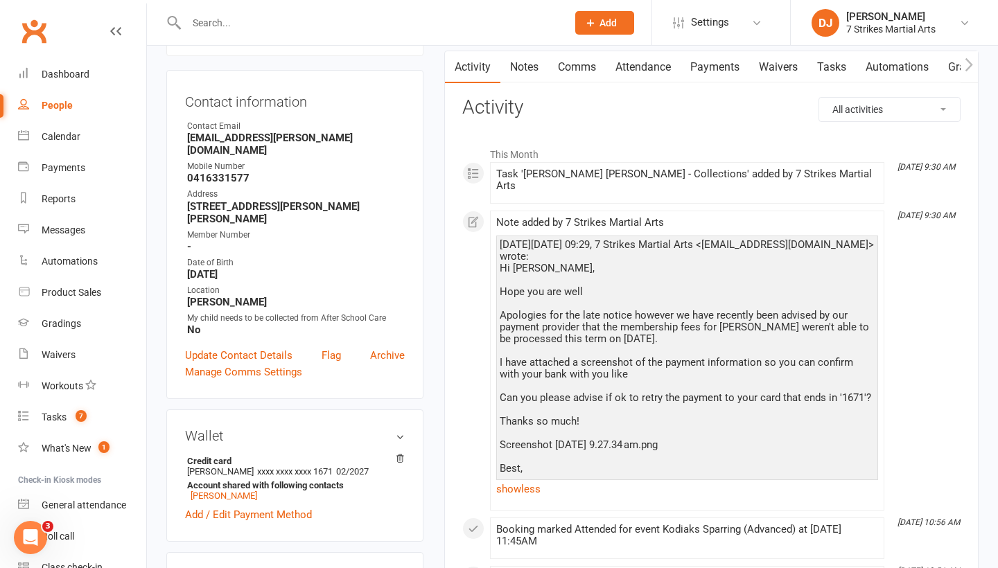
scroll to position [139, 0]
click at [290, 479] on strong "Account shared with following contacts" at bounding box center [292, 484] width 211 height 10
click at [231, 489] on link "Levi Mamon" at bounding box center [224, 494] width 67 height 10
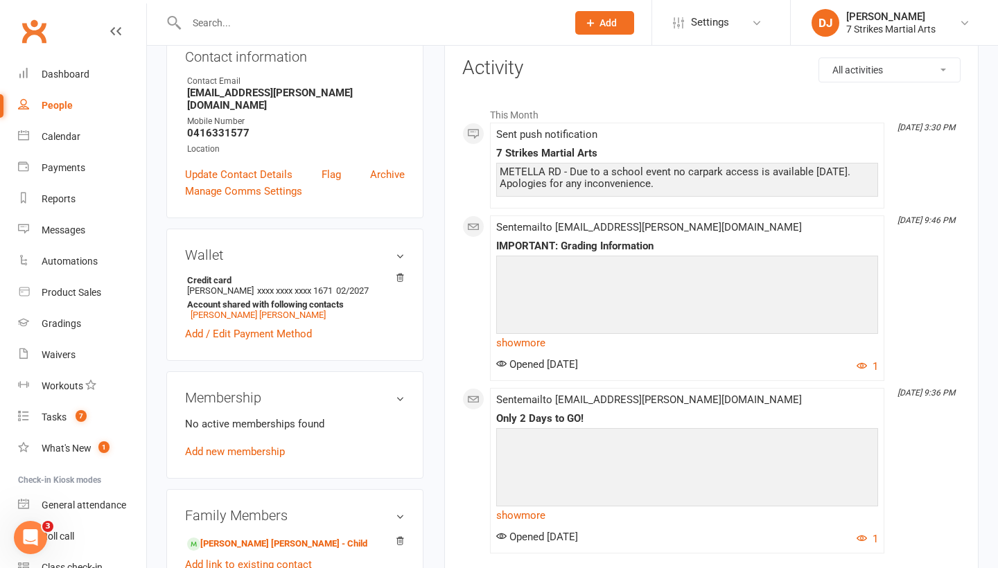
scroll to position [164, 0]
click at [257, 310] on link "Nash Isaac Mamon" at bounding box center [258, 315] width 135 height 10
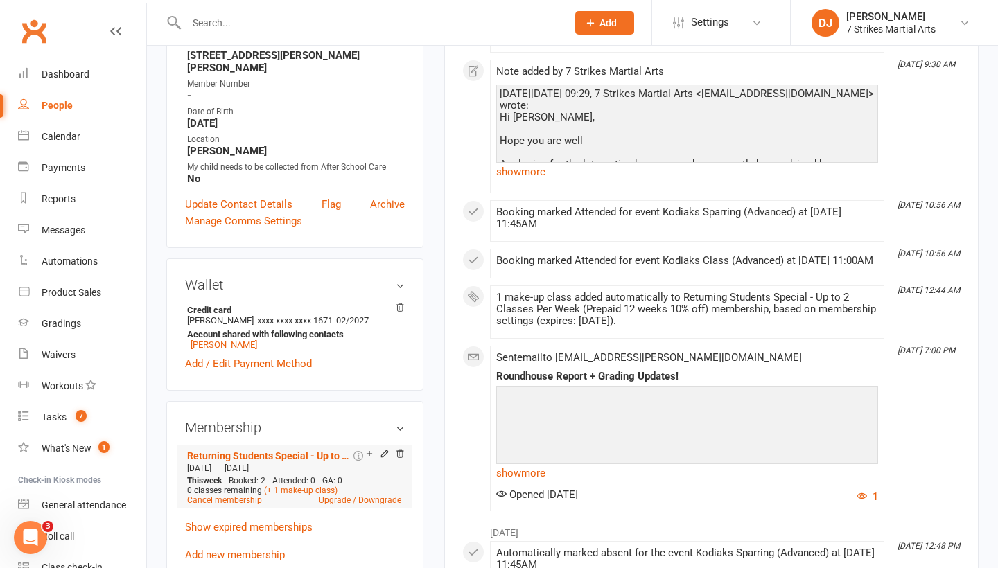
scroll to position [310, 0]
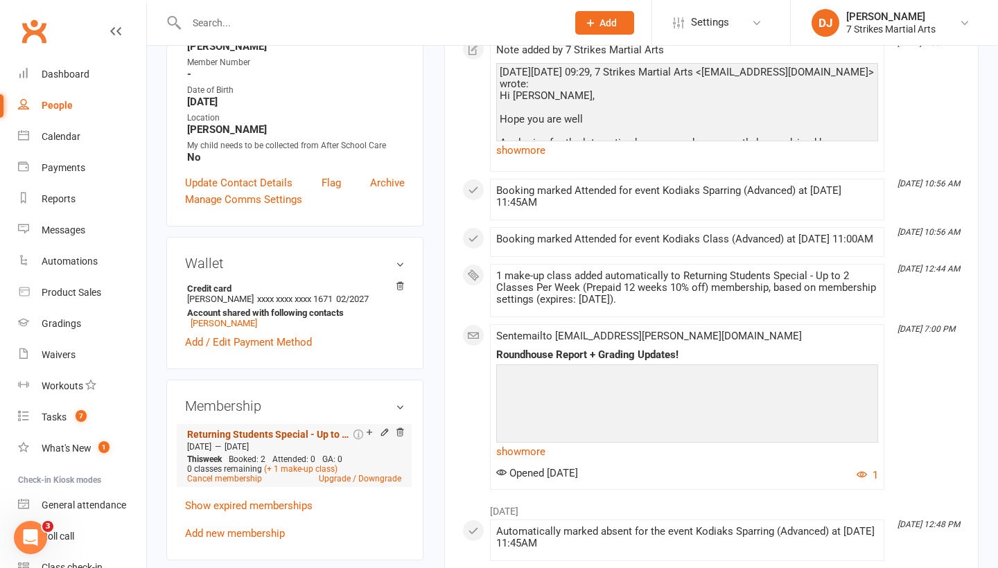
click at [322, 429] on link "Returning Students Special - Up to 2 Classes Per Week (Prepaid 12 weeks 10% off)" at bounding box center [269, 434] width 164 height 11
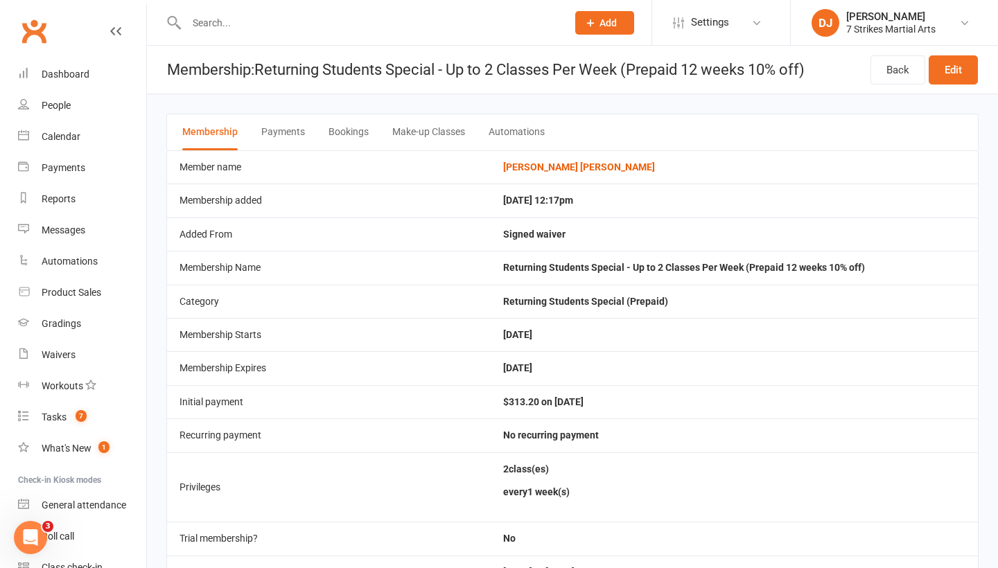
click at [287, 23] on input "text" at bounding box center [369, 22] width 375 height 19
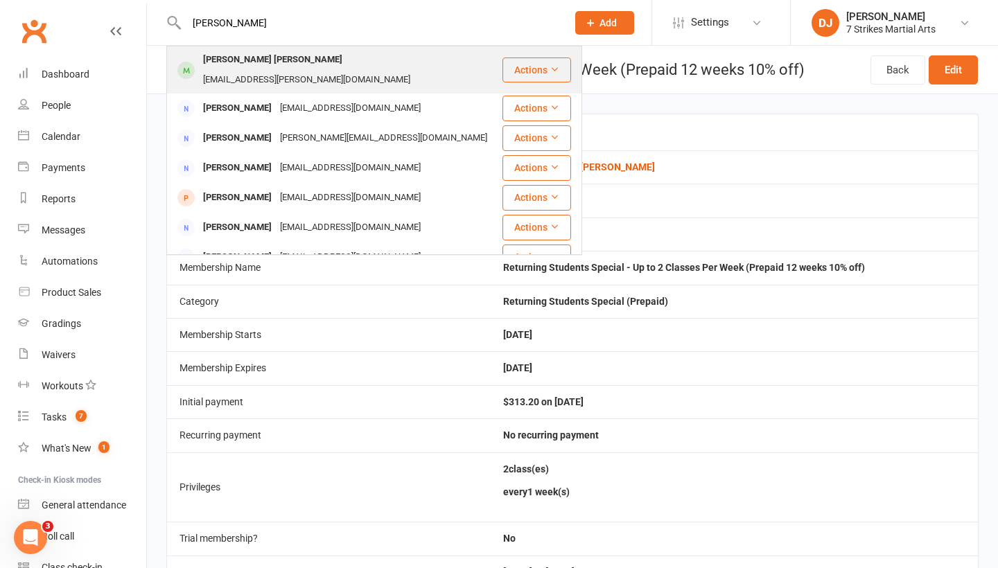
type input "nash"
click at [268, 55] on div "Nash Isaac Mamon" at bounding box center [273, 60] width 148 height 20
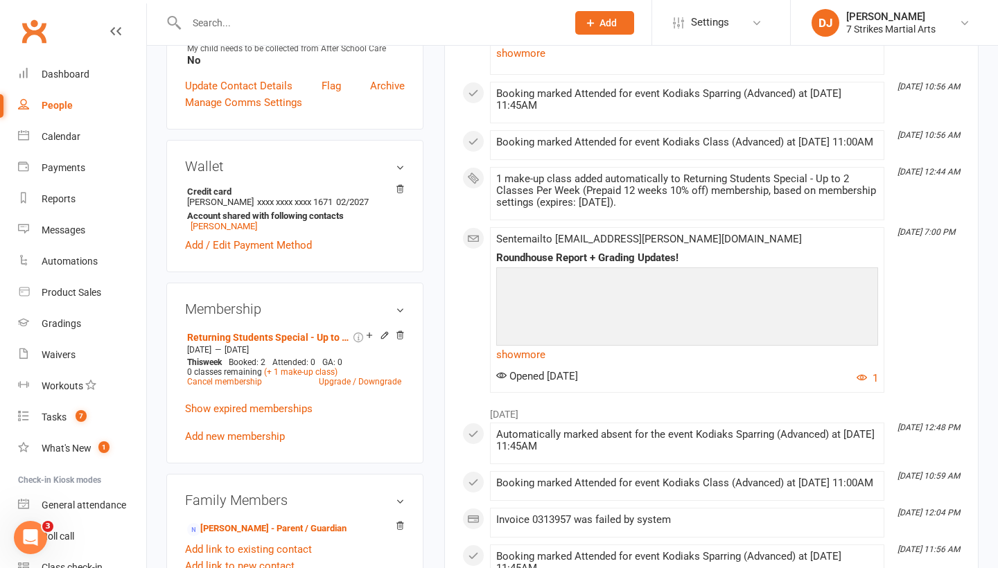
scroll to position [408, 0]
click at [445, 19] on input "text" at bounding box center [369, 22] width 375 height 19
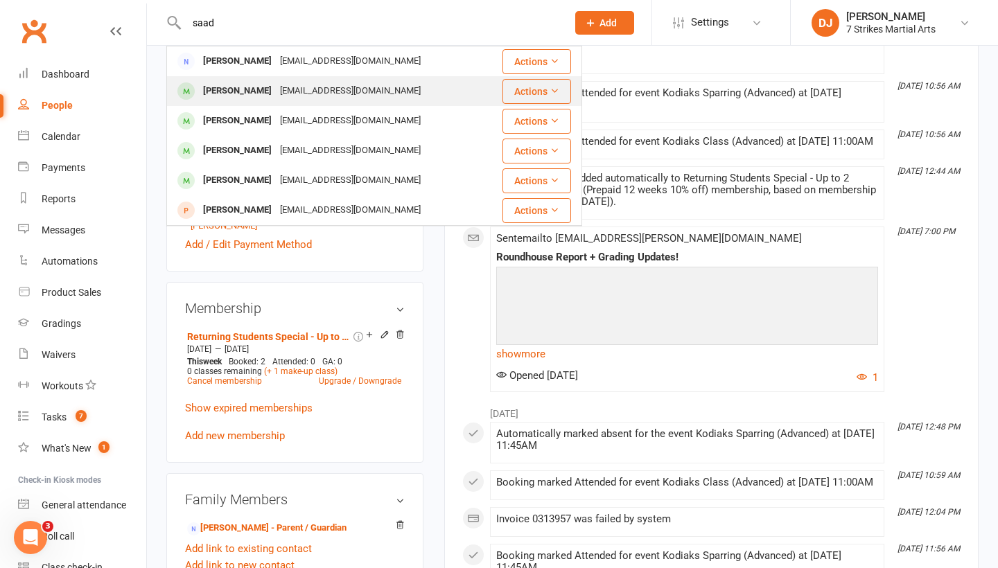
type input "saad"
click at [318, 90] on div "kanthakatla79@gmail.com" at bounding box center [350, 91] width 149 height 20
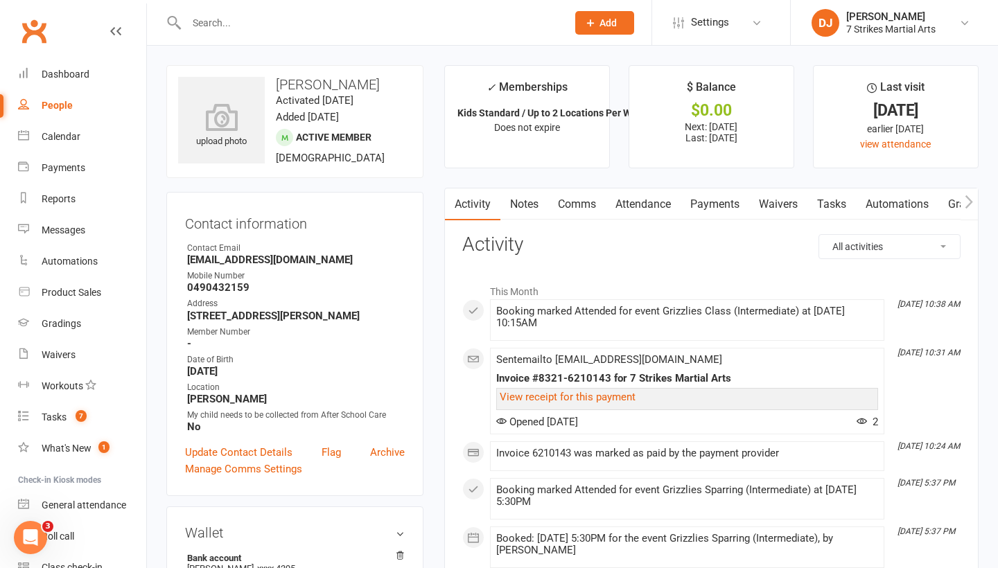
click at [657, 211] on link "Attendance" at bounding box center [643, 205] width 75 height 32
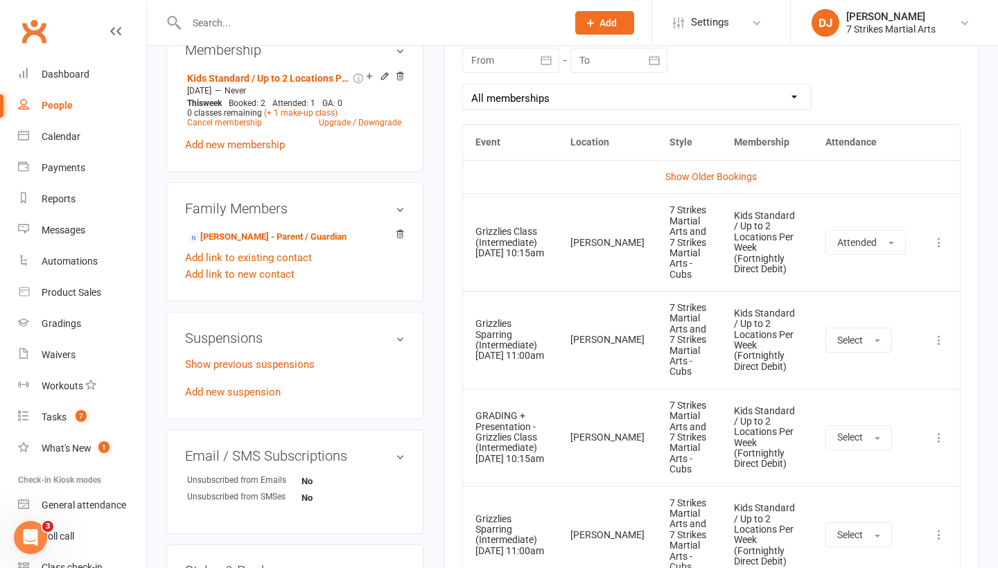
scroll to position [641, 0]
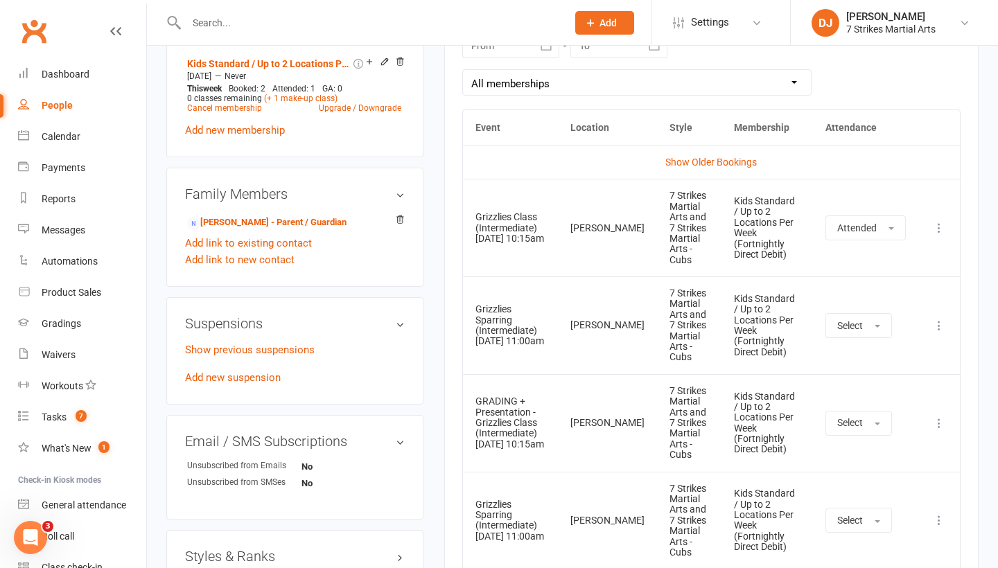
click at [733, 165] on td "Show Older Bookings" at bounding box center [711, 162] width 497 height 33
click at [726, 164] on link "Show Older Bookings" at bounding box center [712, 162] width 92 height 11
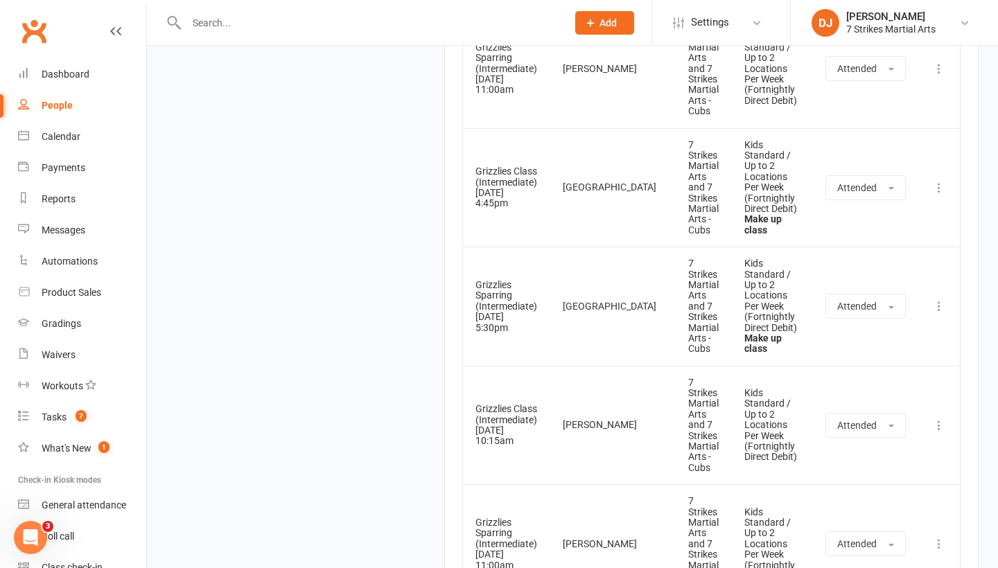
scroll to position [3128, 0]
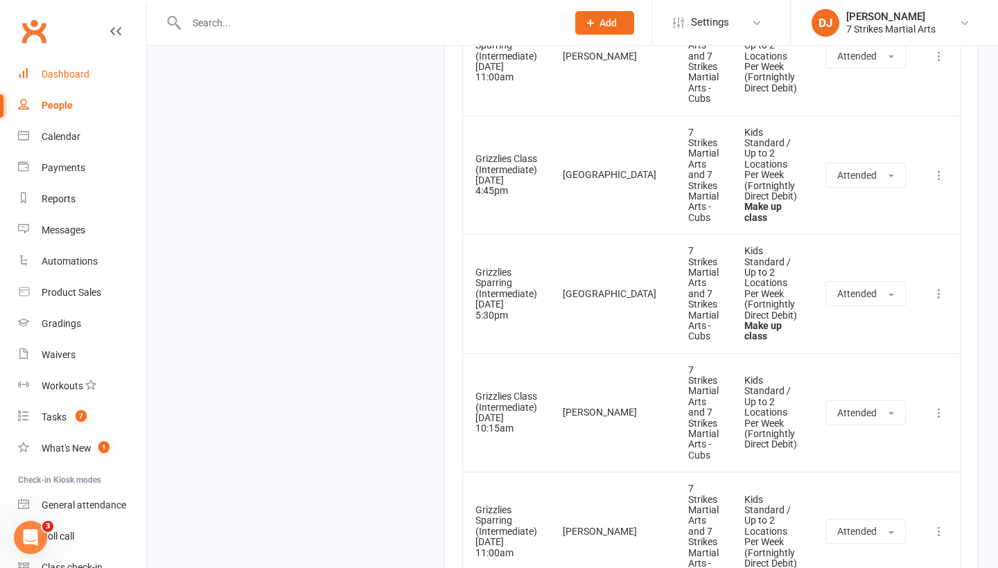
click at [70, 71] on div "Dashboard" at bounding box center [66, 74] width 48 height 11
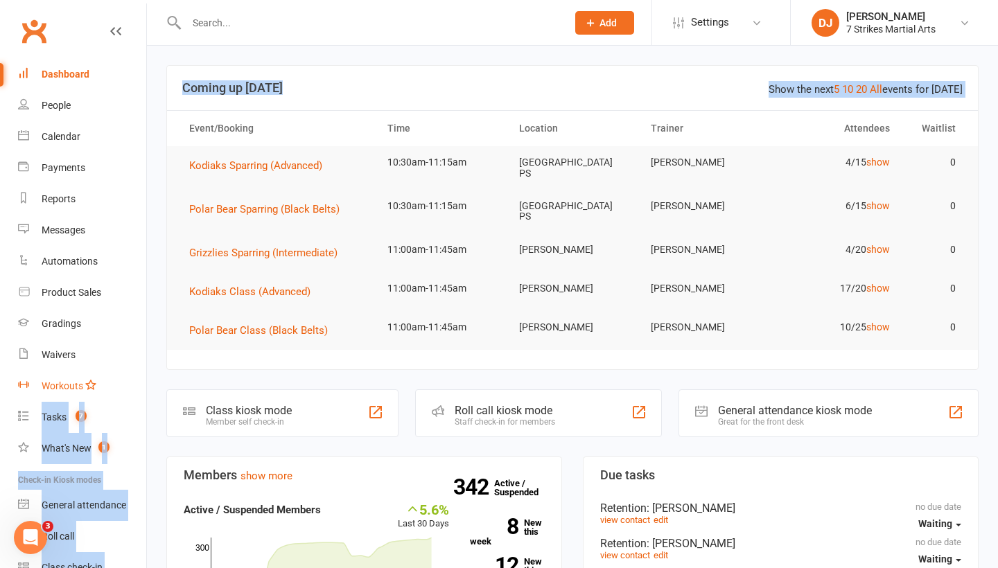
drag, startPoint x: 162, startPoint y: 342, endPoint x: 77, endPoint y: 389, distance: 97.4
click at [180, 352] on section "Show the next 5 10 20 All events for today Coming up Today Event/Booking Time L…" at bounding box center [572, 217] width 812 height 305
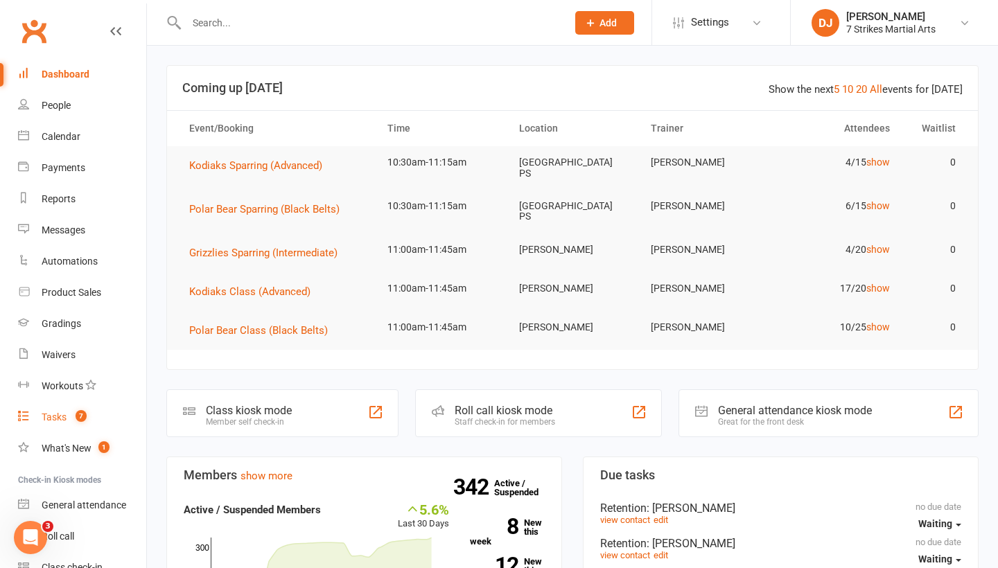
click at [69, 429] on link "Tasks 7" at bounding box center [82, 417] width 128 height 31
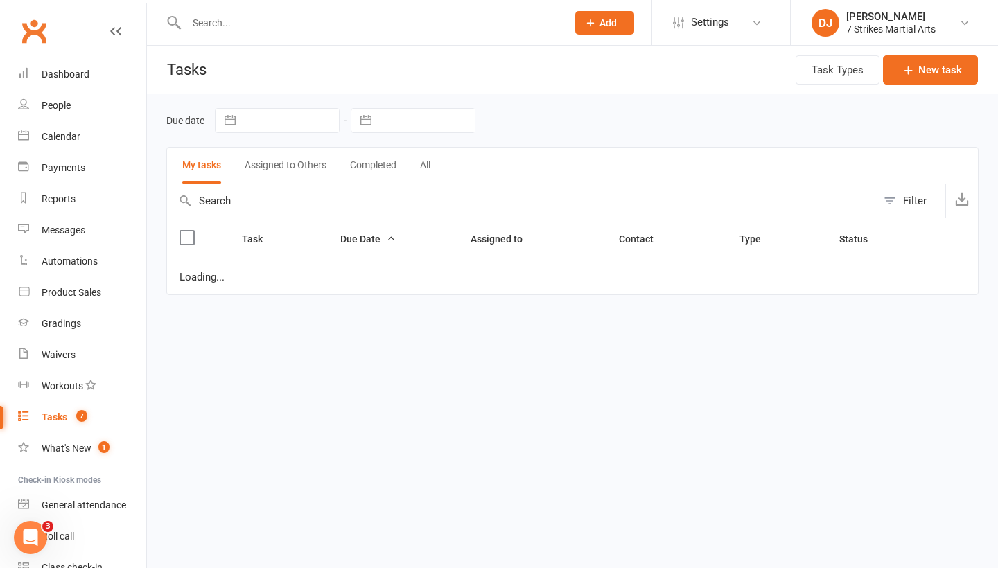
select select "waiting"
